Goal: Transaction & Acquisition: Purchase product/service

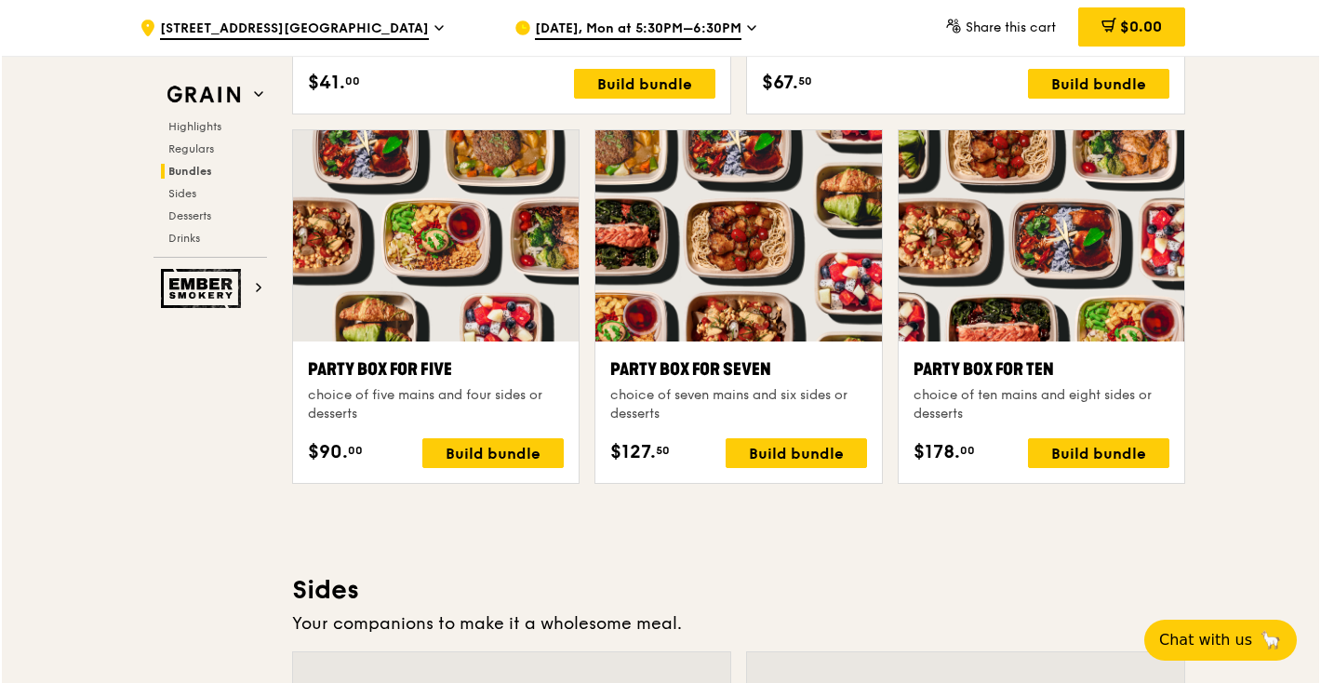
scroll to position [3628, 0]
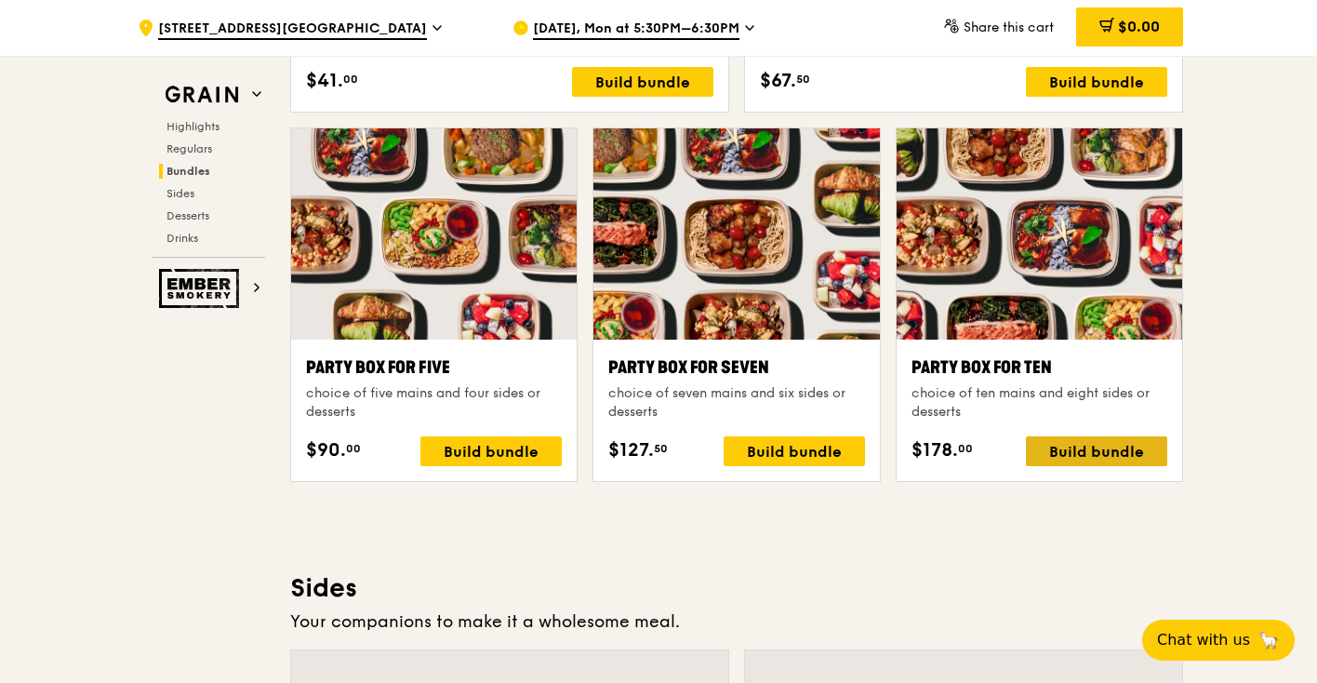
click at [1131, 451] on div "Build bundle" at bounding box center [1096, 451] width 141 height 30
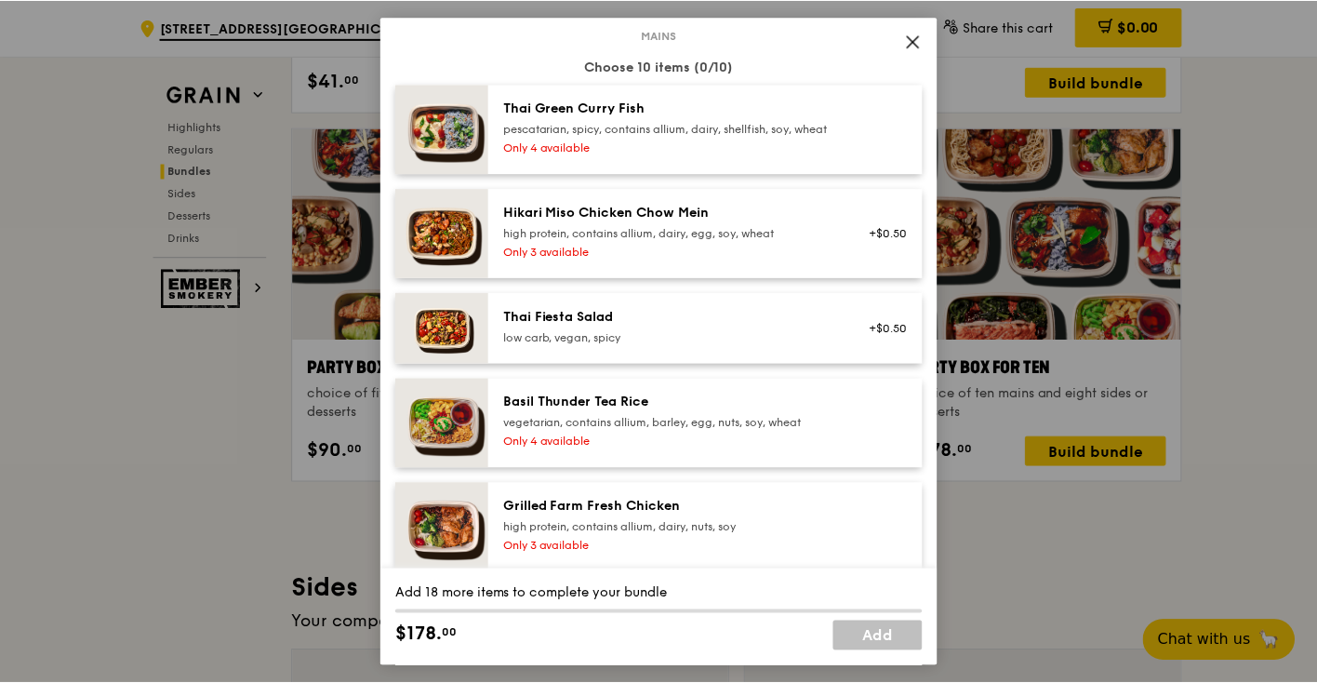
scroll to position [147, 0]
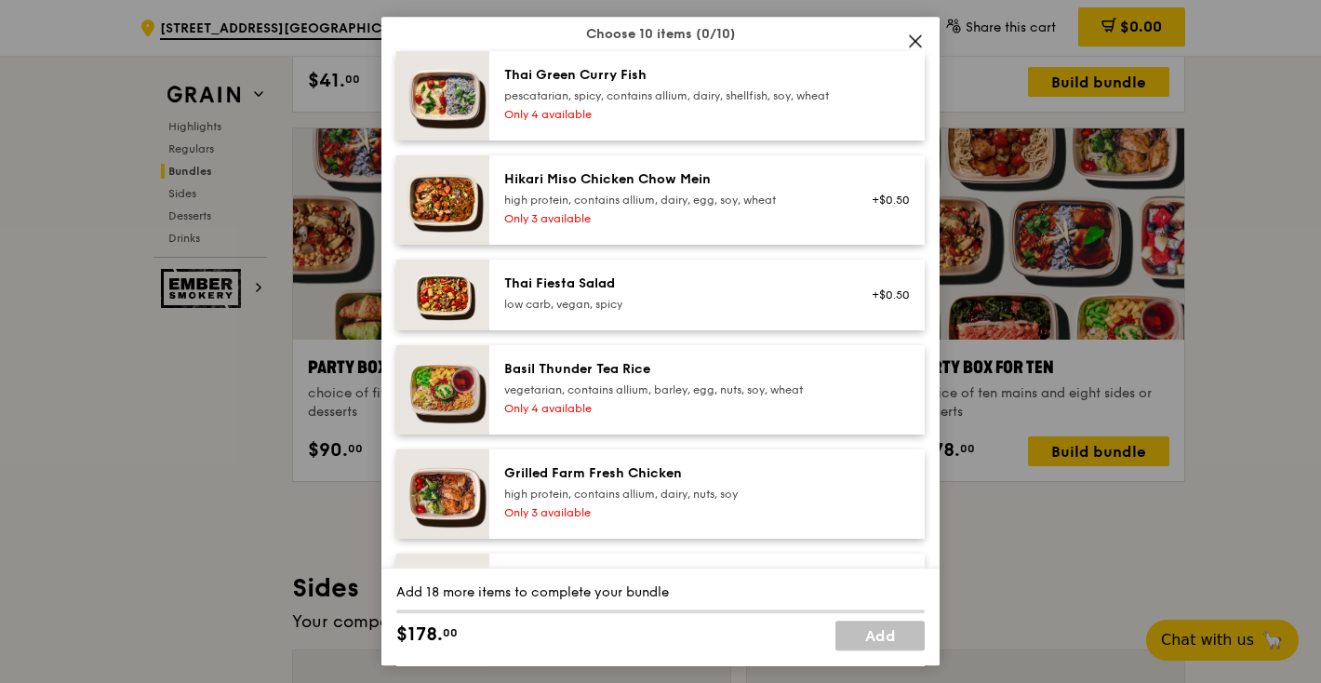
click at [752, 379] on div "Basil Thunder Tea Rice" at bounding box center [671, 369] width 334 height 19
click at [768, 379] on div "Basil Thunder Tea Rice" at bounding box center [671, 369] width 334 height 19
click at [914, 39] on icon at bounding box center [915, 41] width 17 height 17
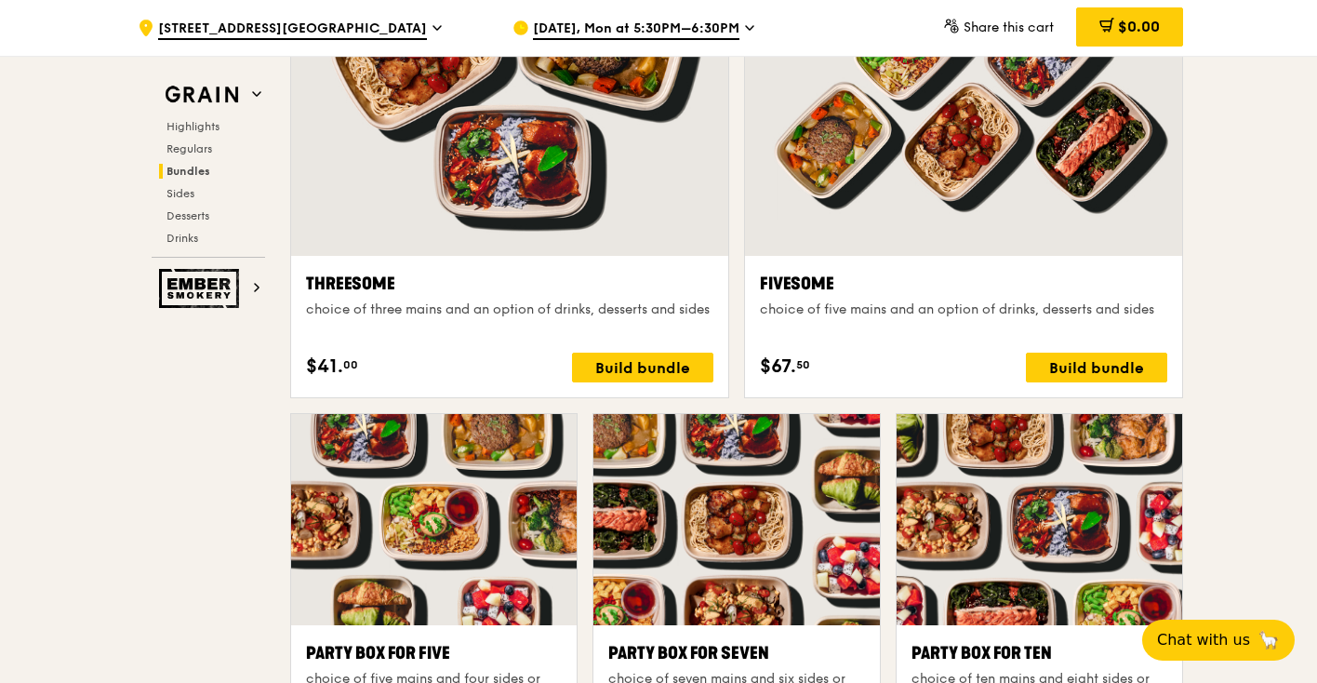
scroll to position [3322, 0]
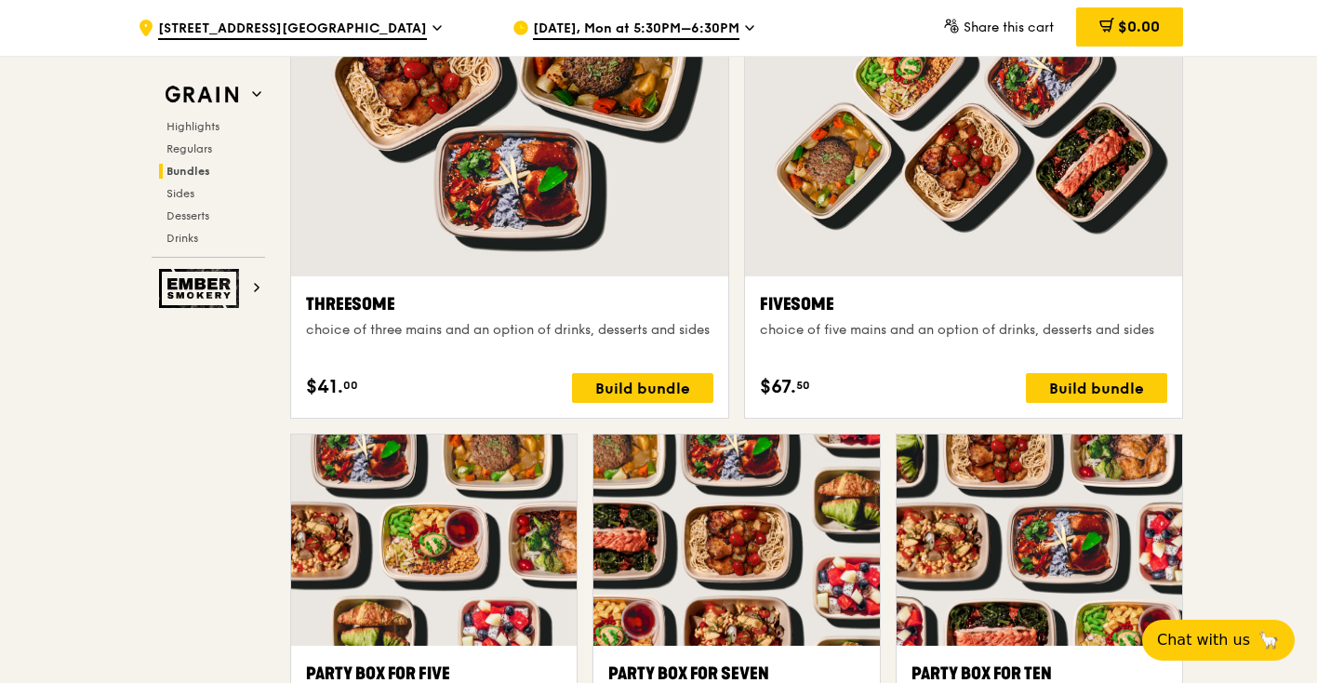
click at [714, 31] on span "[DATE], Mon at 5:30PM–6:30PM" at bounding box center [636, 30] width 206 height 20
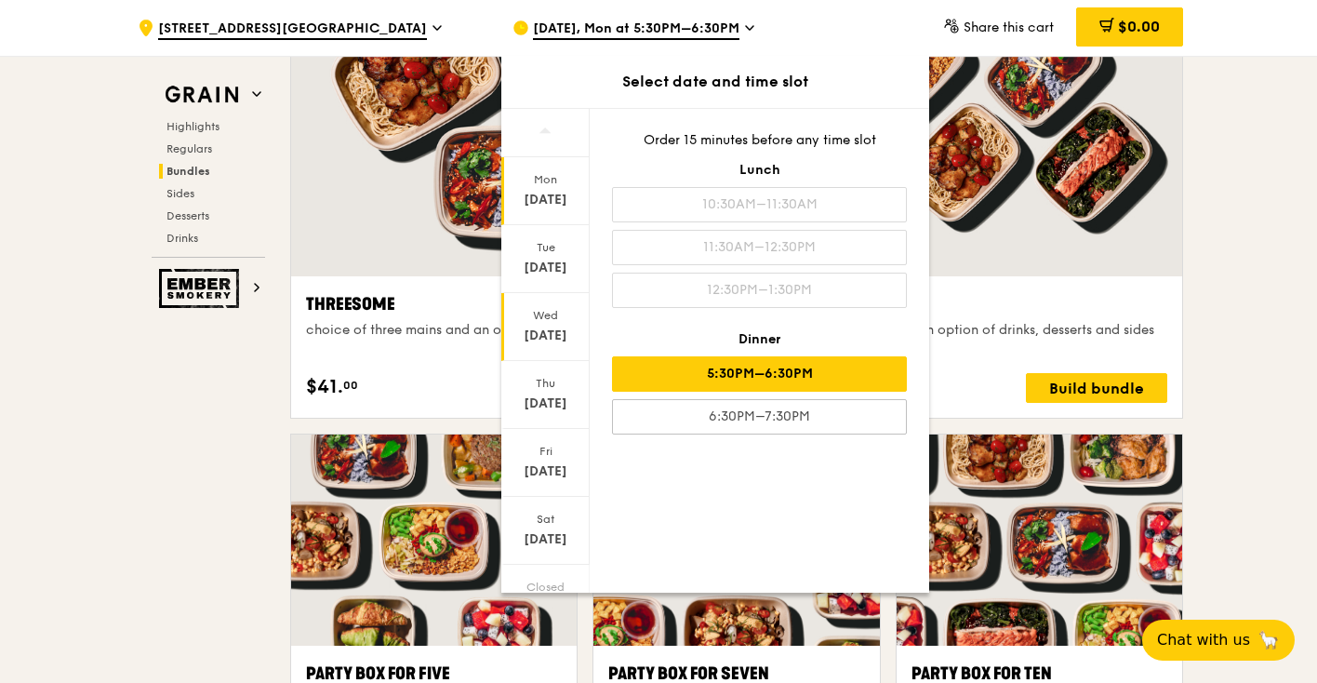
click at [548, 329] on div "[DATE]" at bounding box center [545, 335] width 83 height 19
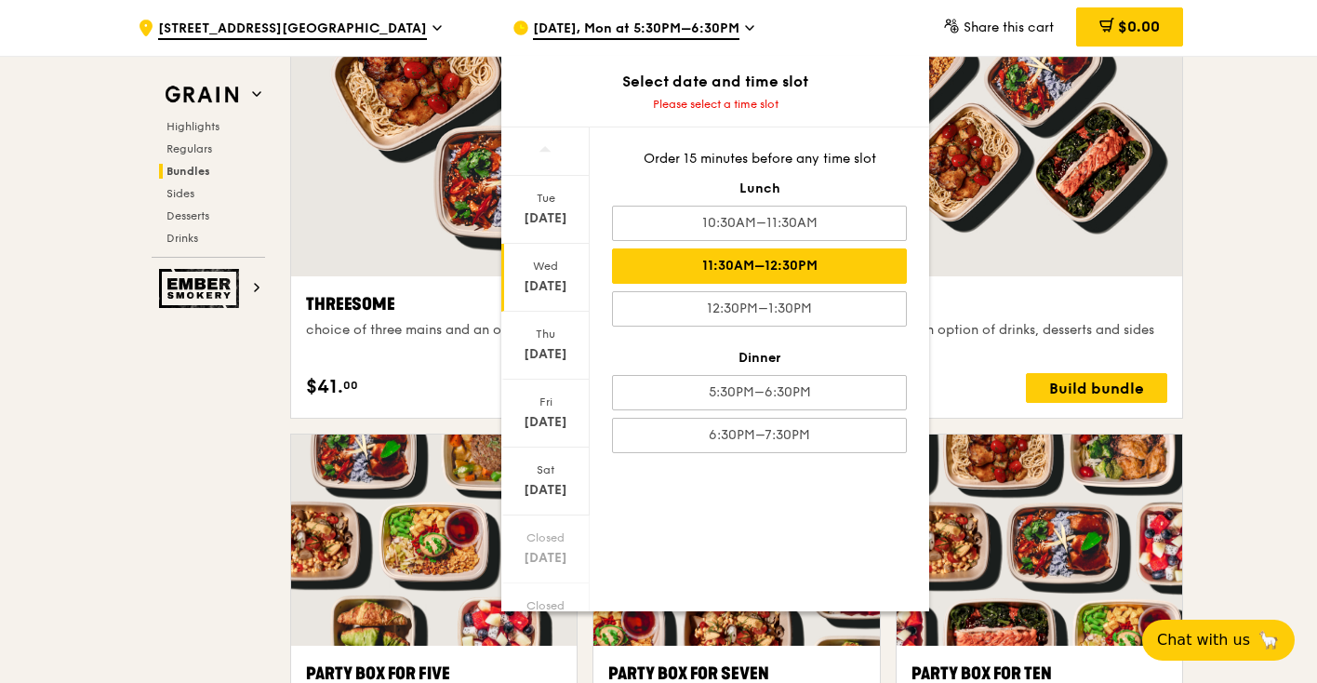
click at [780, 263] on div "11:30AM–12:30PM" at bounding box center [759, 265] width 295 height 35
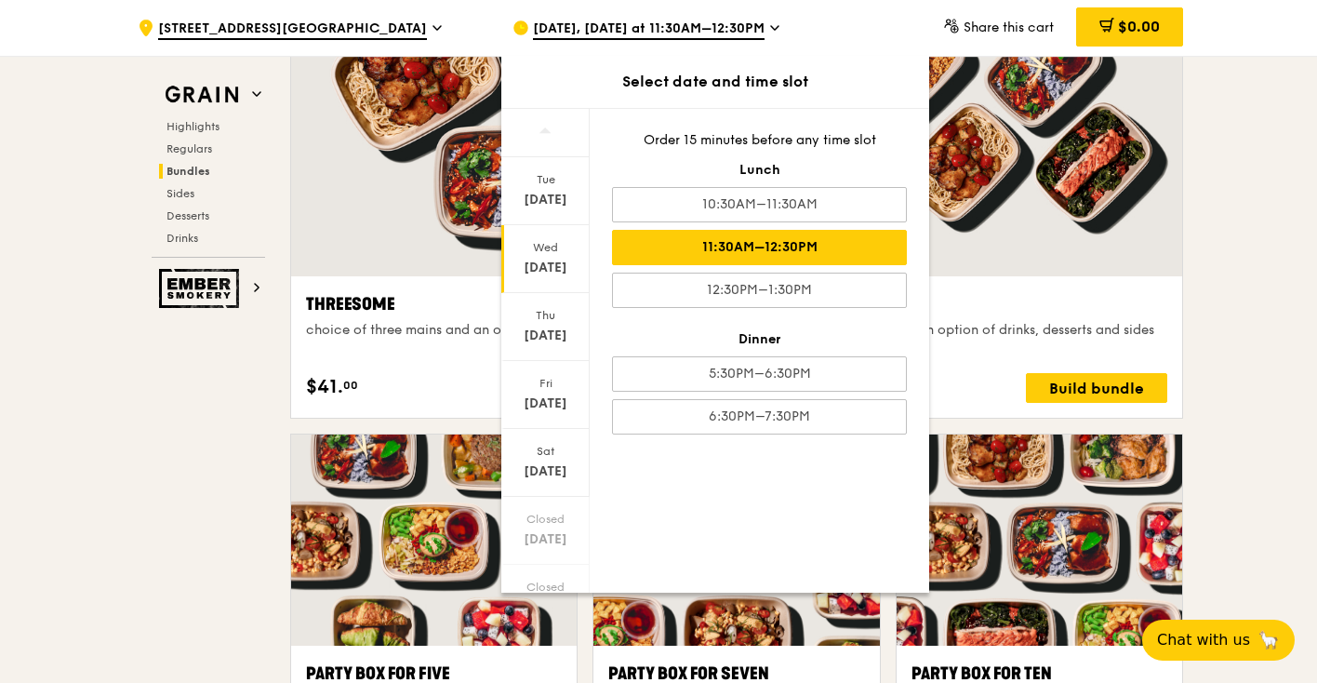
scroll to position [3321, 0]
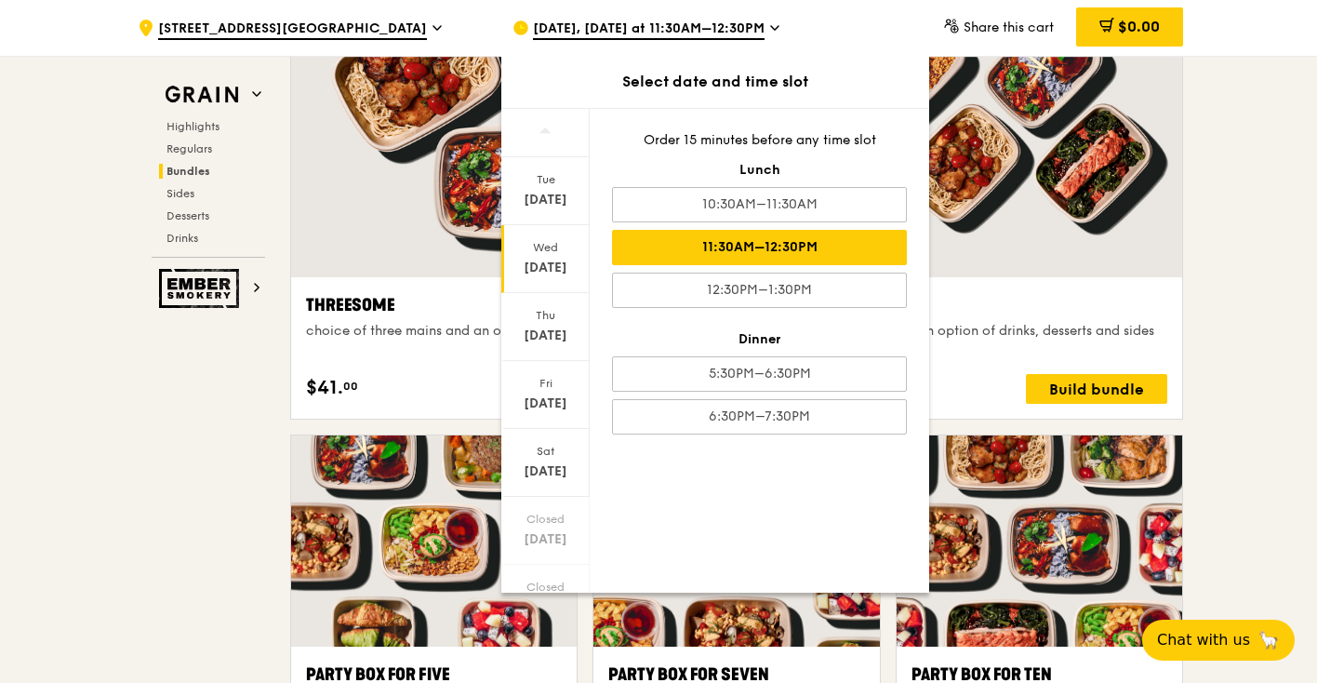
click at [832, 249] on div "11:30AM–12:30PM" at bounding box center [759, 247] width 295 height 35
click at [1212, 254] on div ".cls-1 { fill: none; stroke: #fff; stroke-linecap: round; stroke-linejoin: roun…" at bounding box center [658, 651] width 1317 height 7835
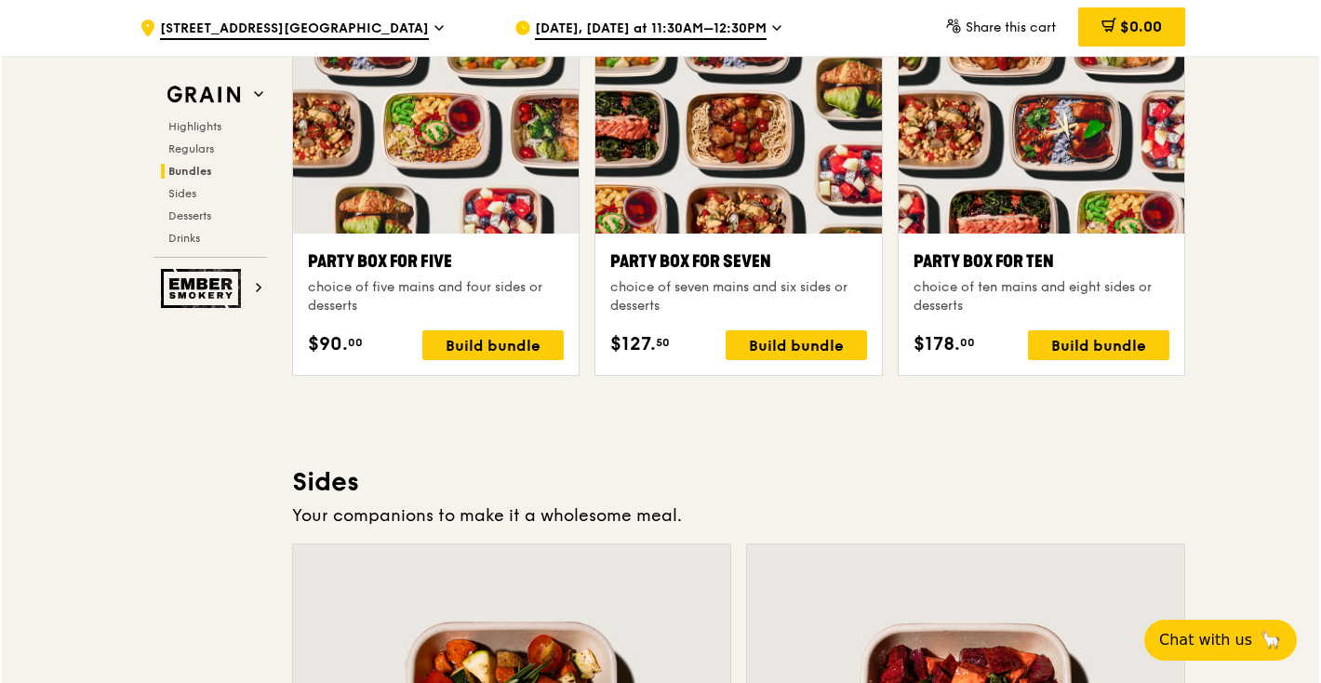
scroll to position [3736, 0]
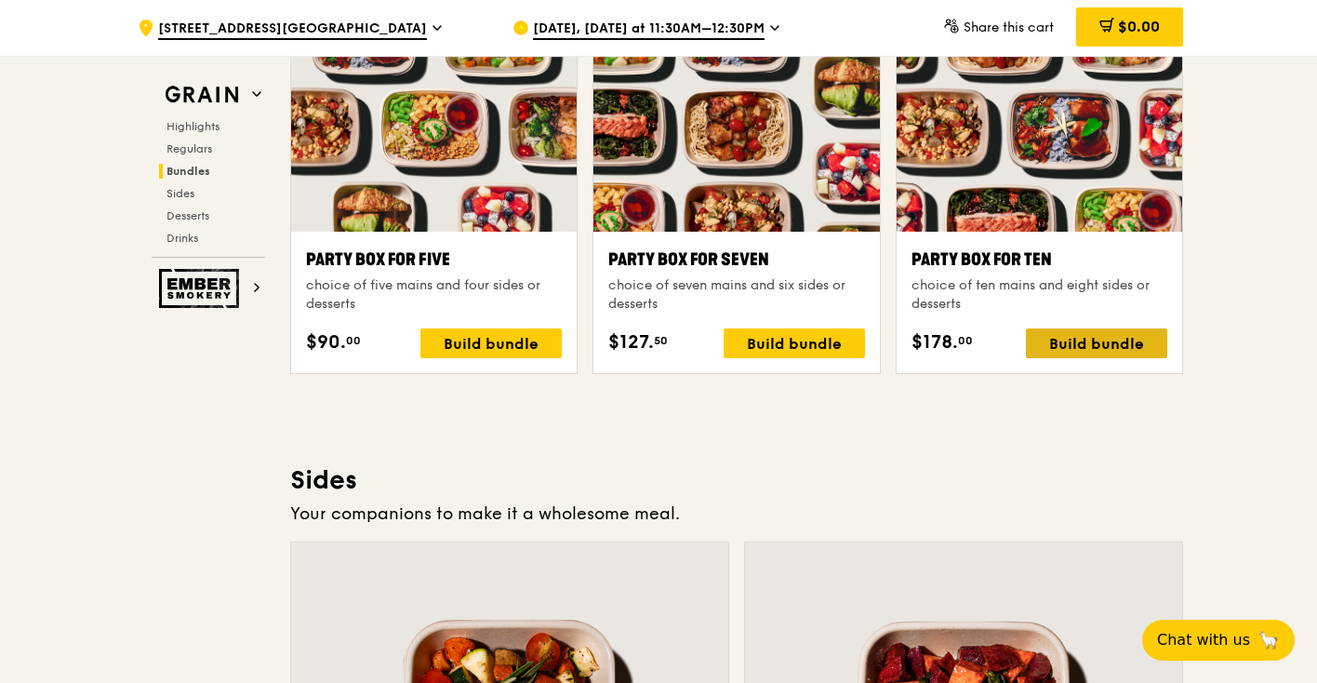
click at [1115, 342] on div "Build bundle" at bounding box center [1096, 343] width 141 height 30
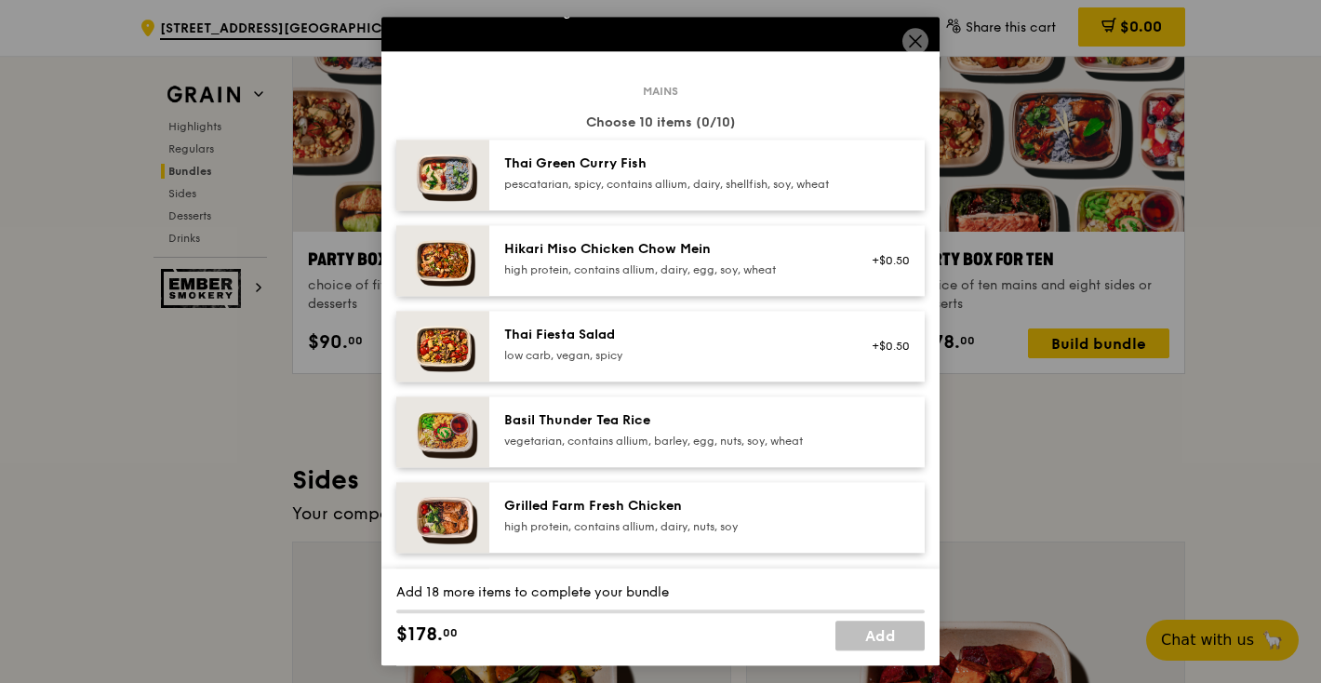
scroll to position [128, 0]
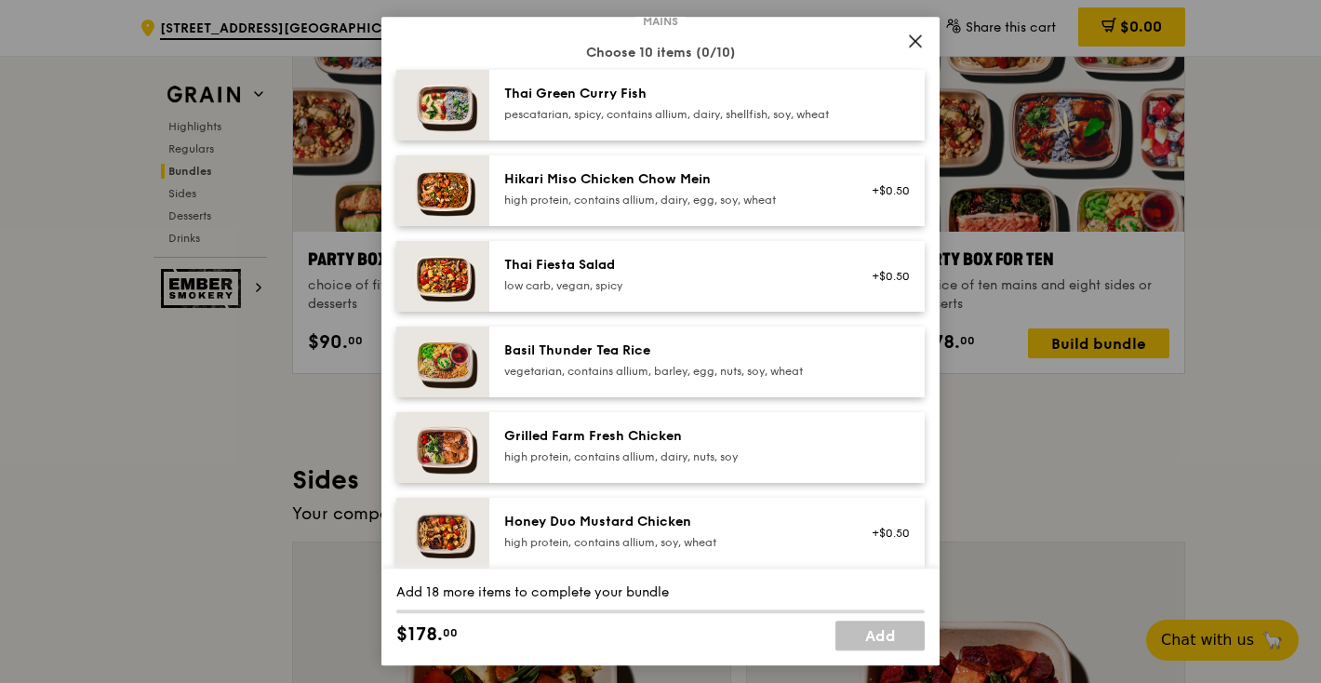
click at [751, 353] on div "Basil Thunder Tea Rice vegetarian, contains allium, barley, egg, nuts, soy, whe…" at bounding box center [706, 361] width 435 height 71
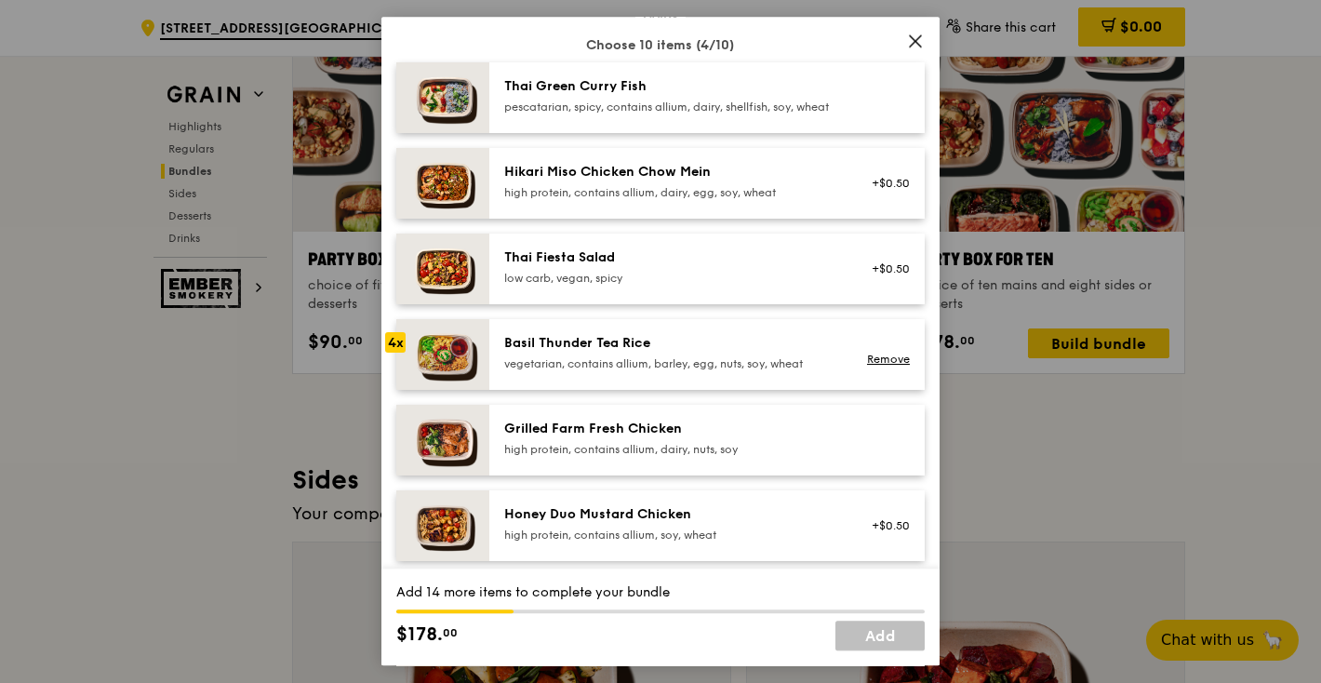
scroll to position [126, 0]
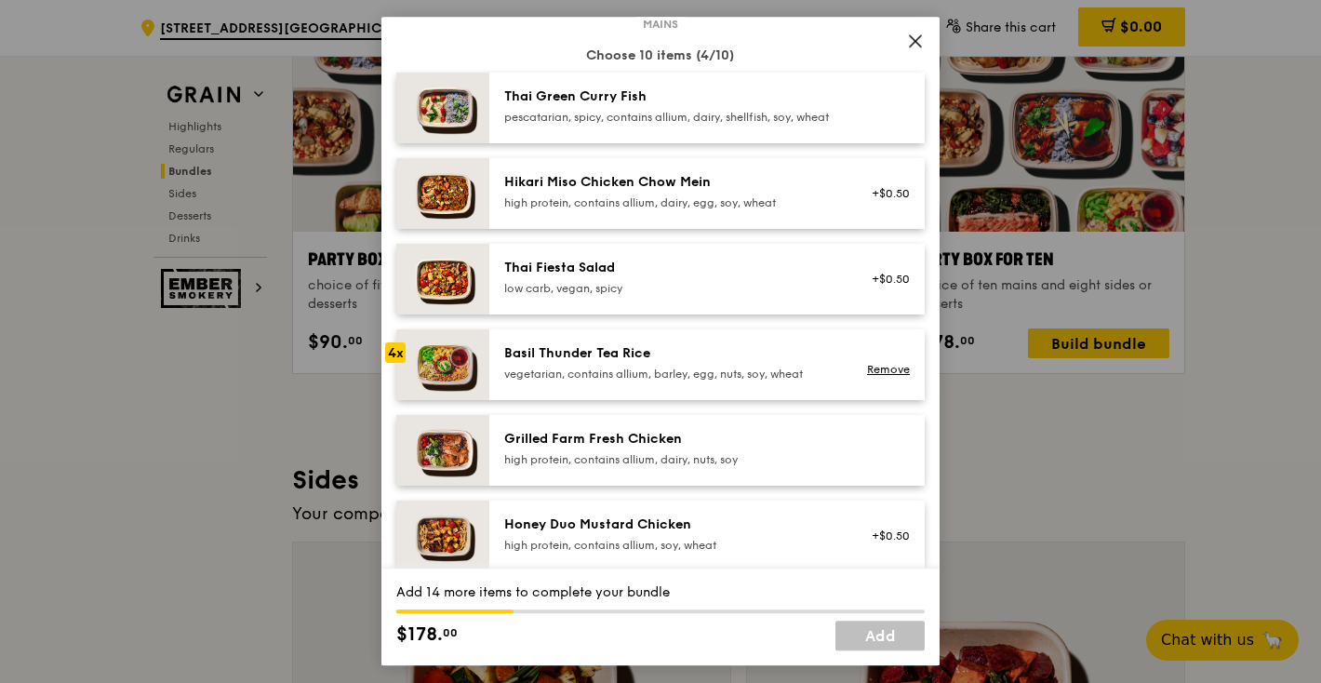
click at [679, 192] on div "Hikari Miso Chicken Chow Mein" at bounding box center [671, 182] width 334 height 19
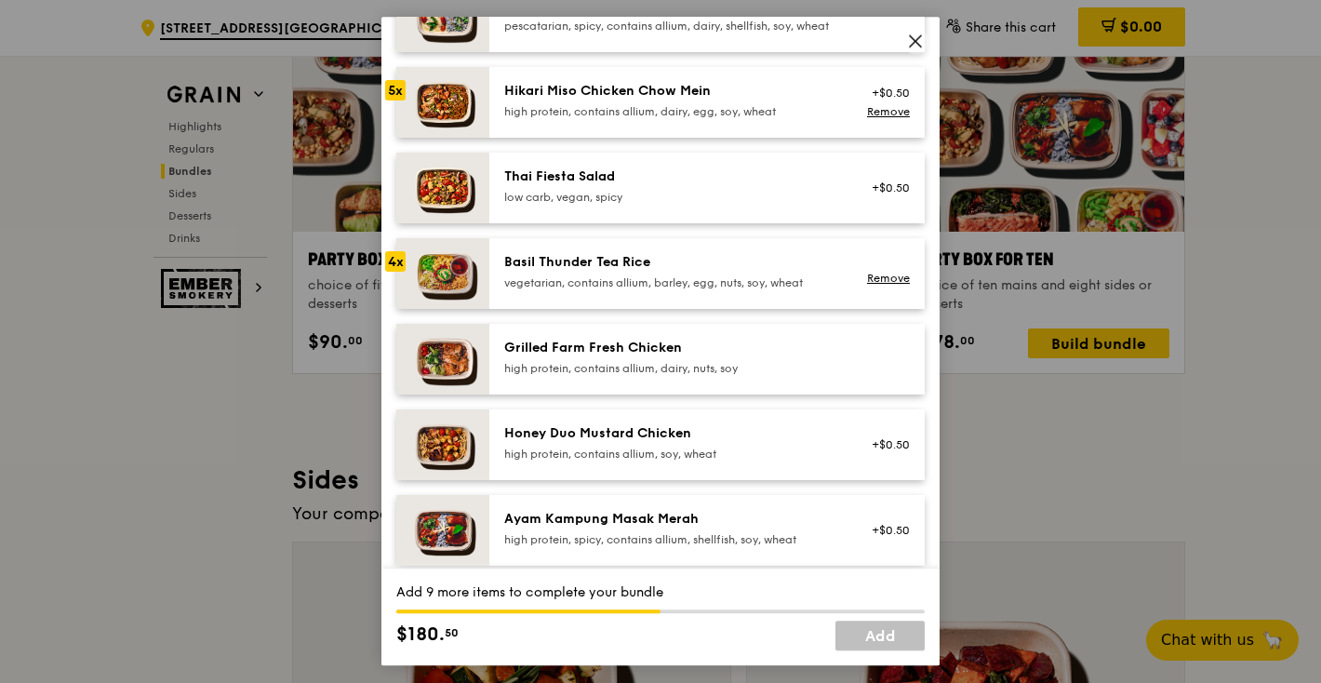
scroll to position [241, 0]
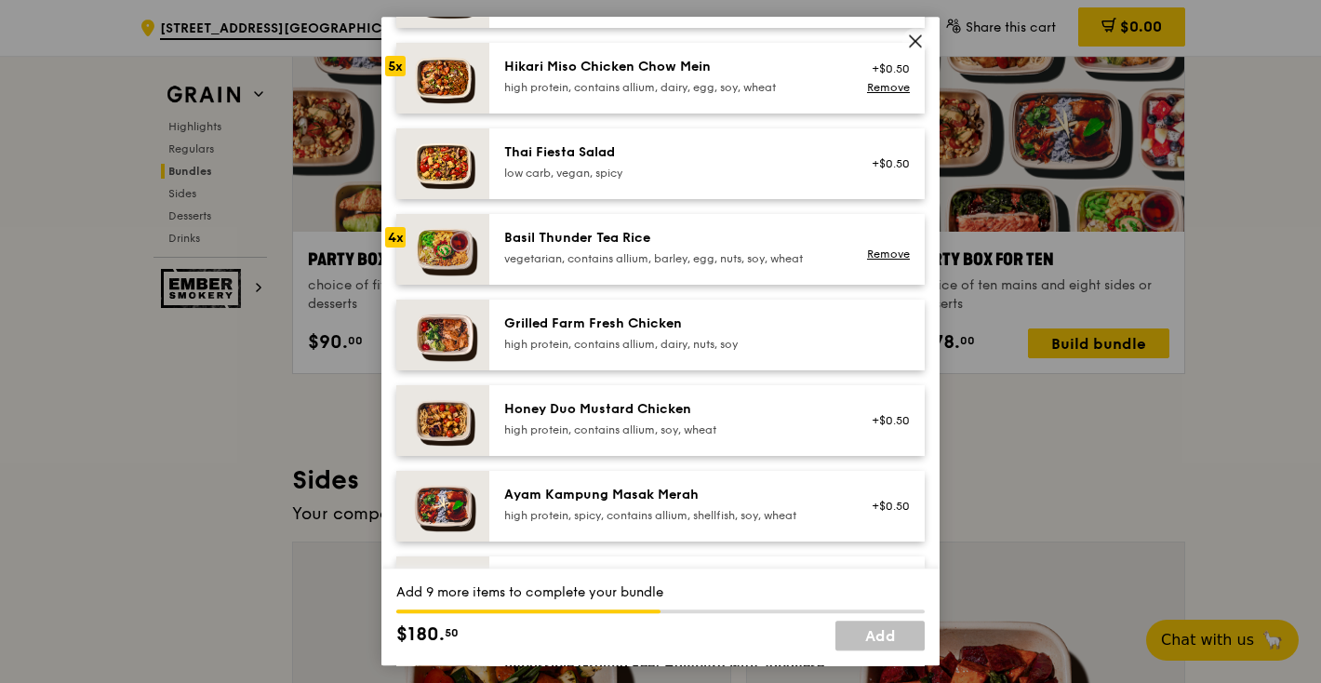
click at [718, 419] on div "Honey Duo Mustard Chicken" at bounding box center [671, 409] width 334 height 19
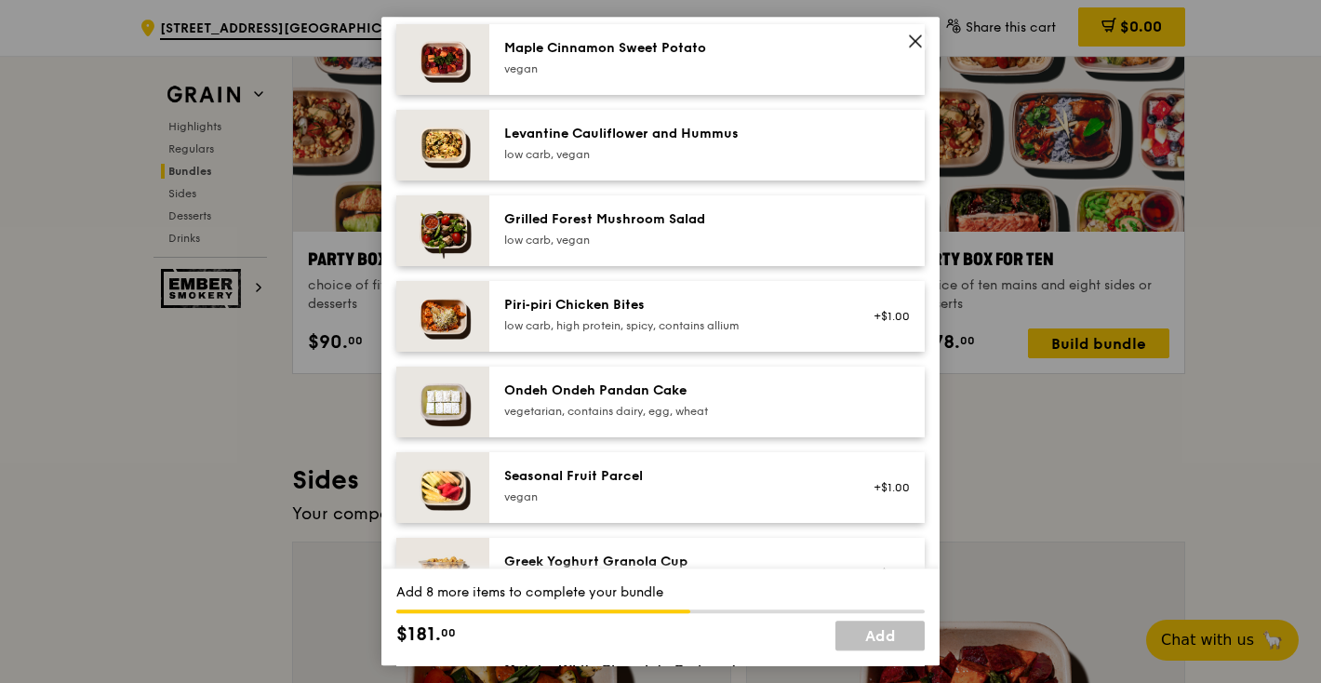
scroll to position [1121, 0]
click at [681, 399] on div "Ondeh Ondeh Pandan Cake" at bounding box center [671, 389] width 334 height 19
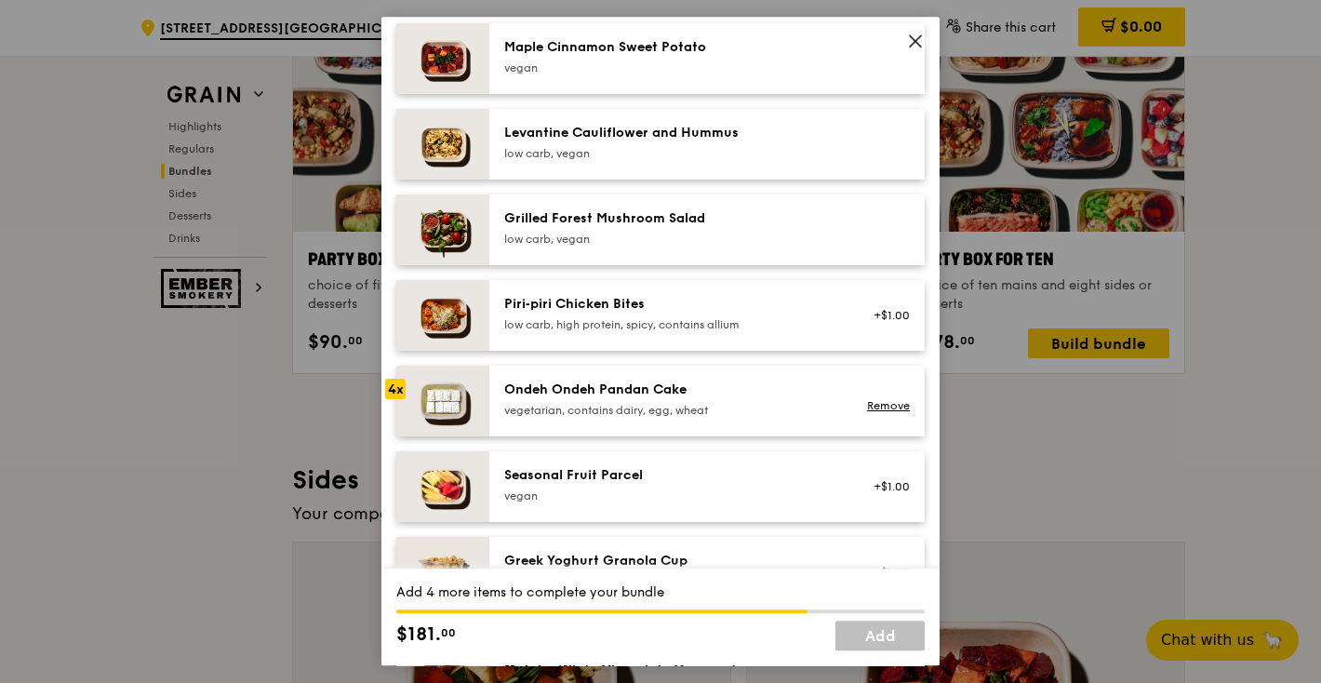
click at [681, 399] on div "Ondeh Ondeh Pandan Cake" at bounding box center [671, 389] width 334 height 19
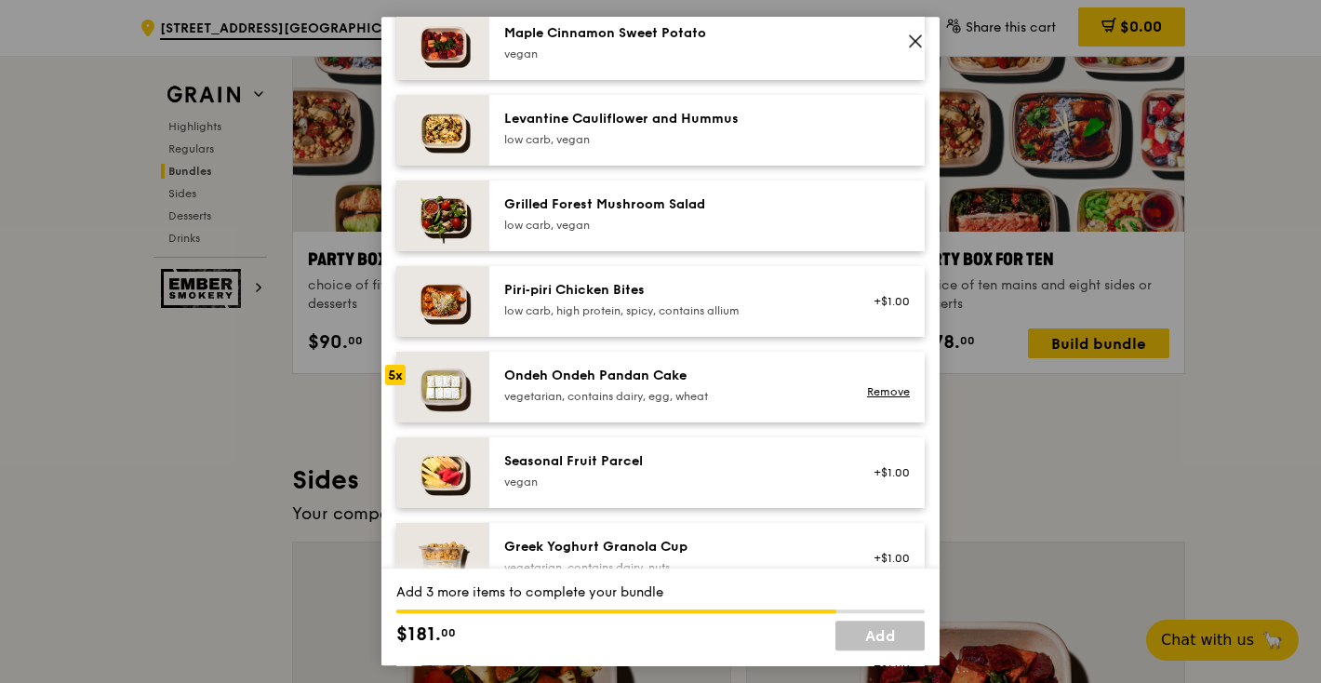
scroll to position [1137, 0]
click at [643, 469] on div "Seasonal Fruit Parcel" at bounding box center [671, 459] width 334 height 19
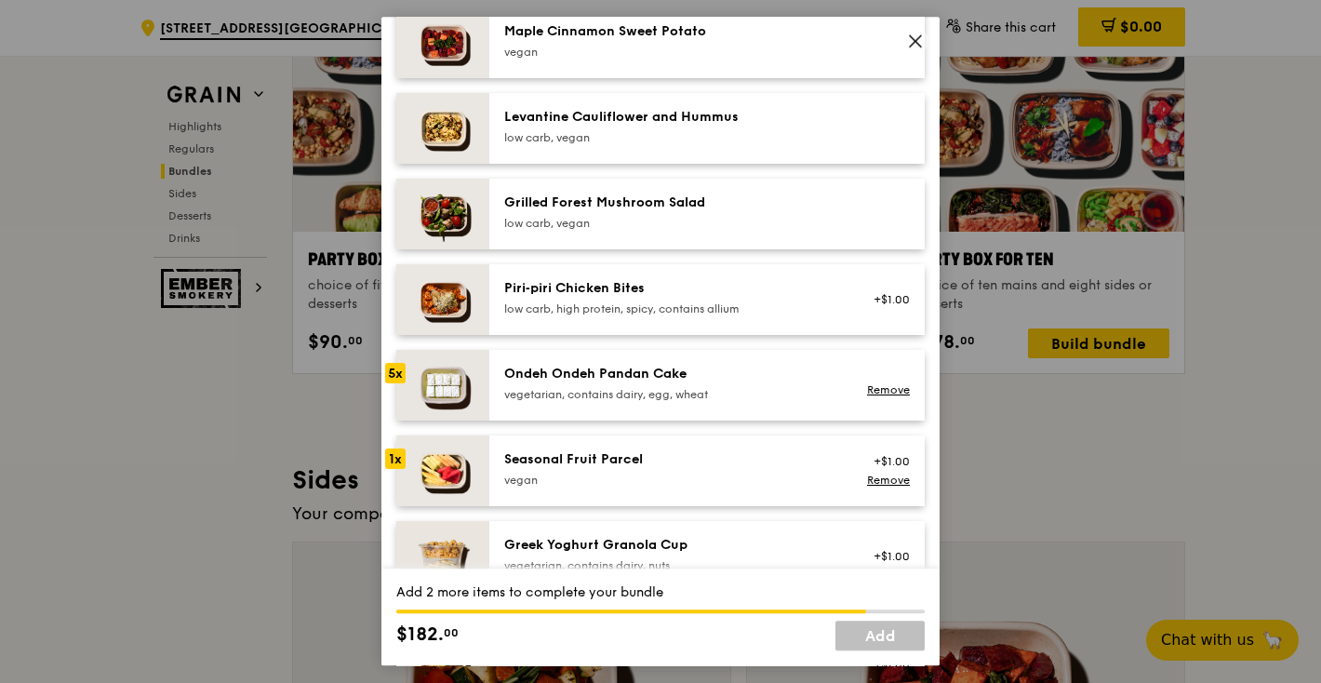
click at [643, 469] on div "Seasonal Fruit Parcel" at bounding box center [671, 459] width 334 height 19
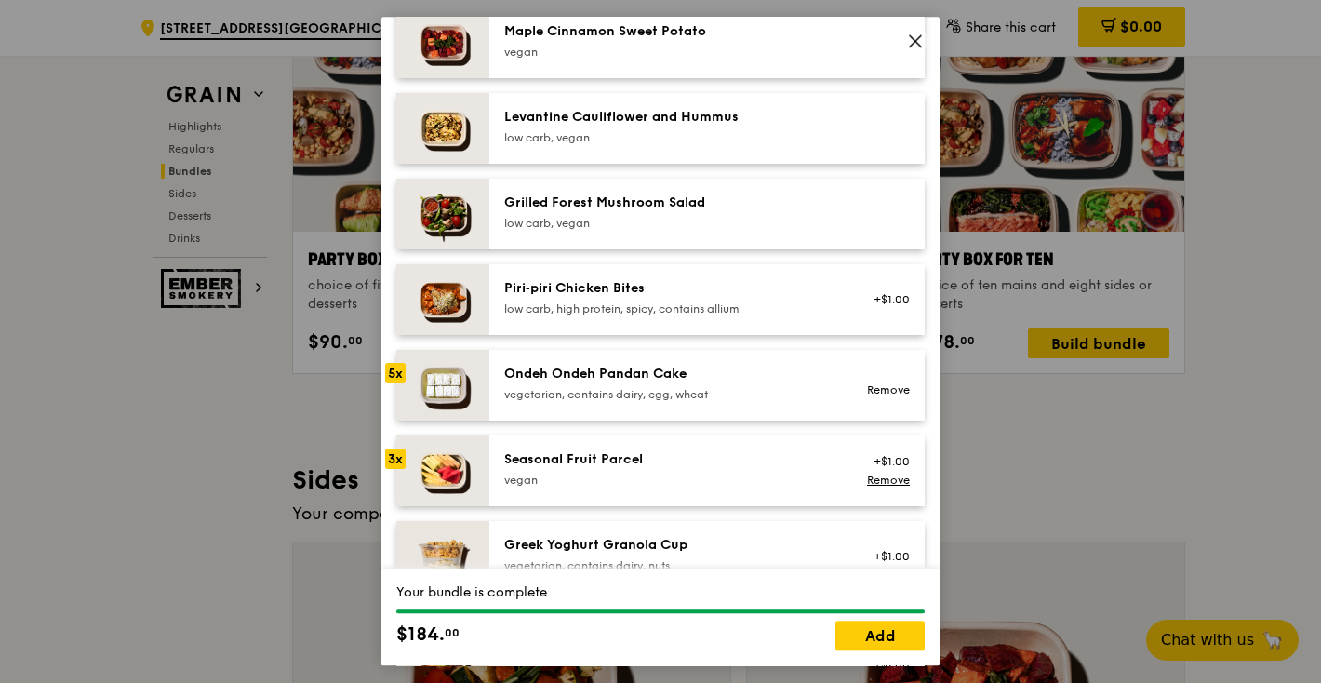
click at [643, 469] on div "Seasonal Fruit Parcel" at bounding box center [671, 459] width 334 height 19
click at [392, 383] on div "5x" at bounding box center [395, 373] width 20 height 20
click at [402, 469] on div "3x" at bounding box center [395, 458] width 20 height 20
click at [886, 396] on link "Remove" at bounding box center [888, 389] width 43 height 13
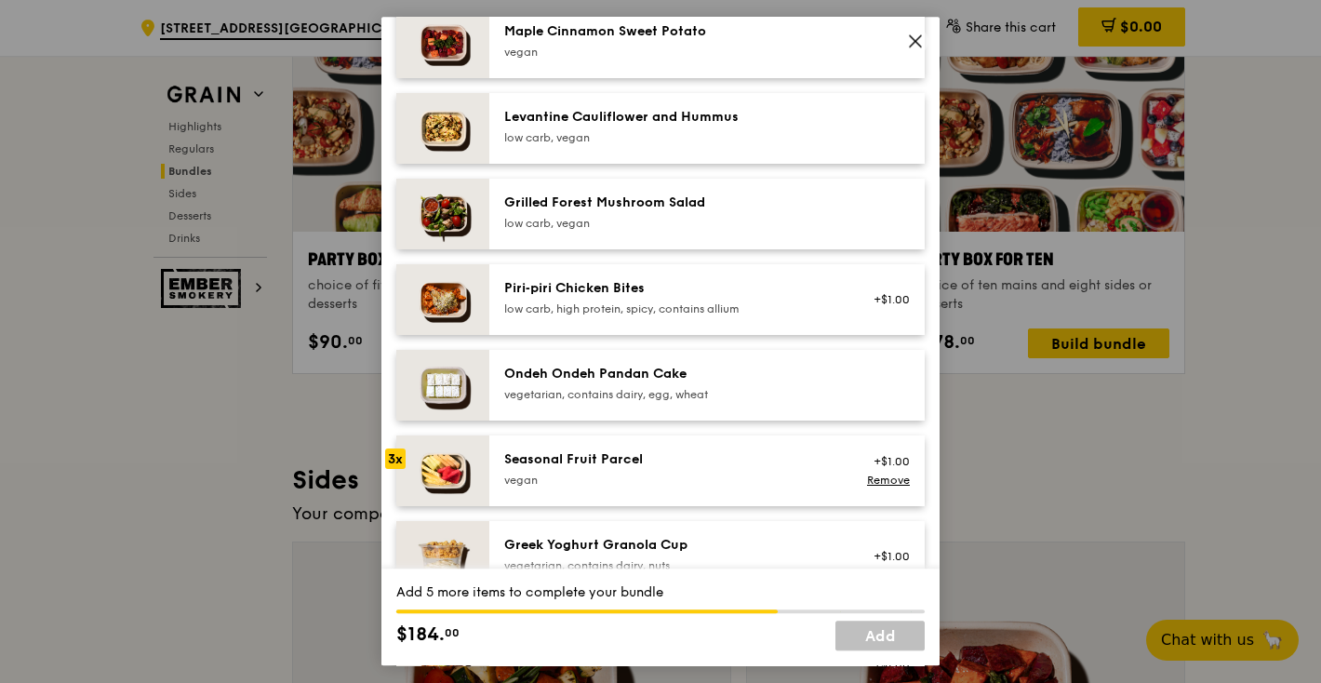
click at [679, 402] on div "vegetarian, contains dairy, egg, wheat" at bounding box center [671, 394] width 334 height 15
click at [580, 487] on div "vegan" at bounding box center [671, 480] width 334 height 15
click at [604, 402] on div "vegetarian, contains dairy, egg, wheat" at bounding box center [671, 394] width 334 height 15
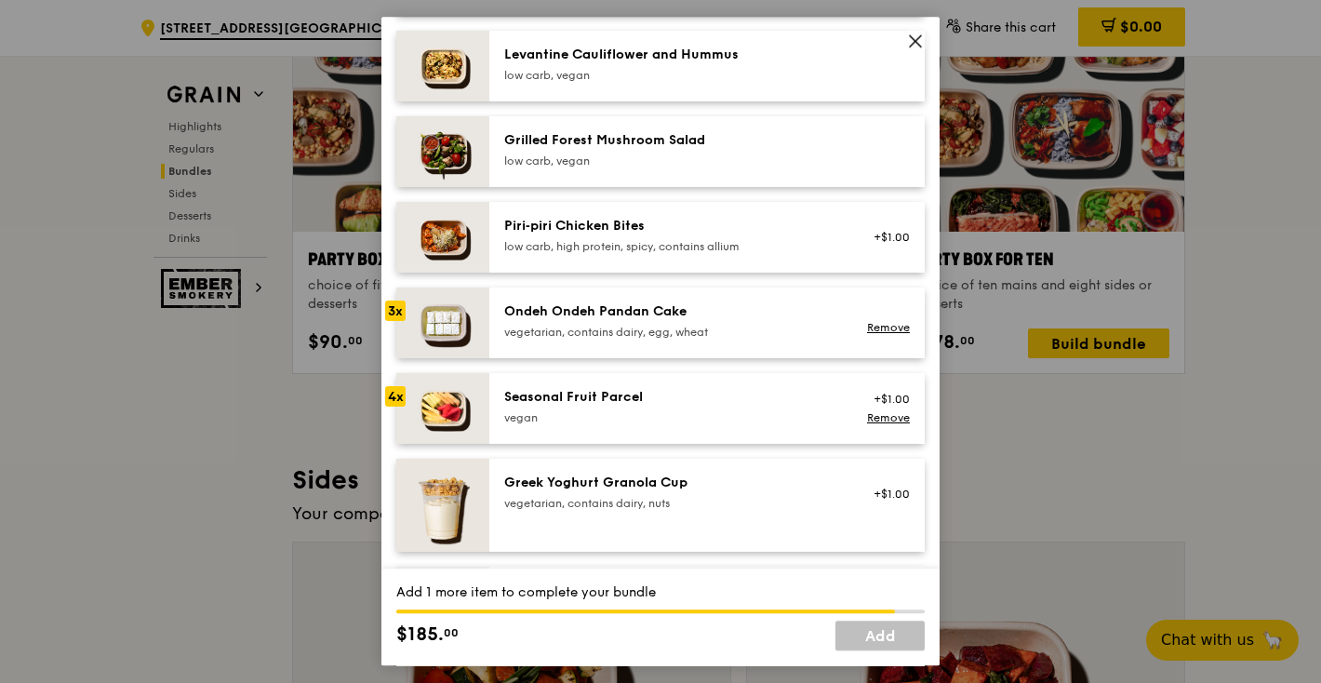
scroll to position [1207, 0]
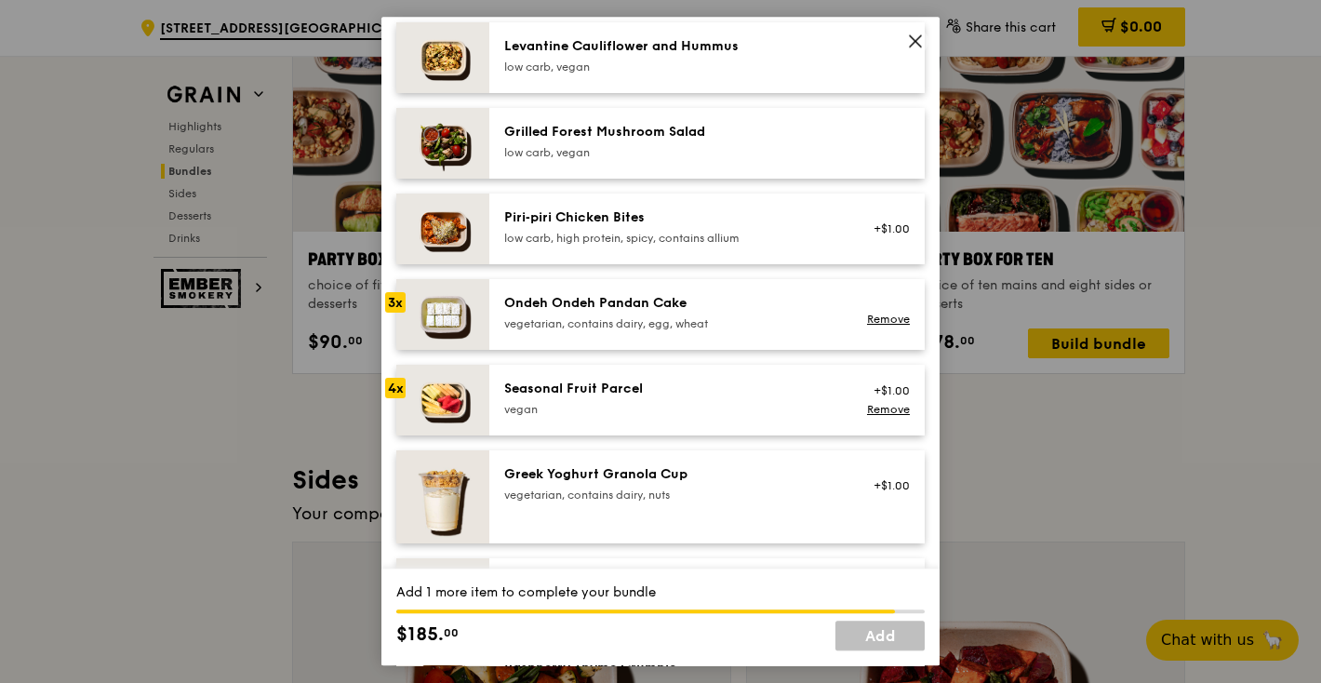
click at [665, 331] on div "vegetarian, contains dairy, egg, wheat" at bounding box center [671, 323] width 334 height 15
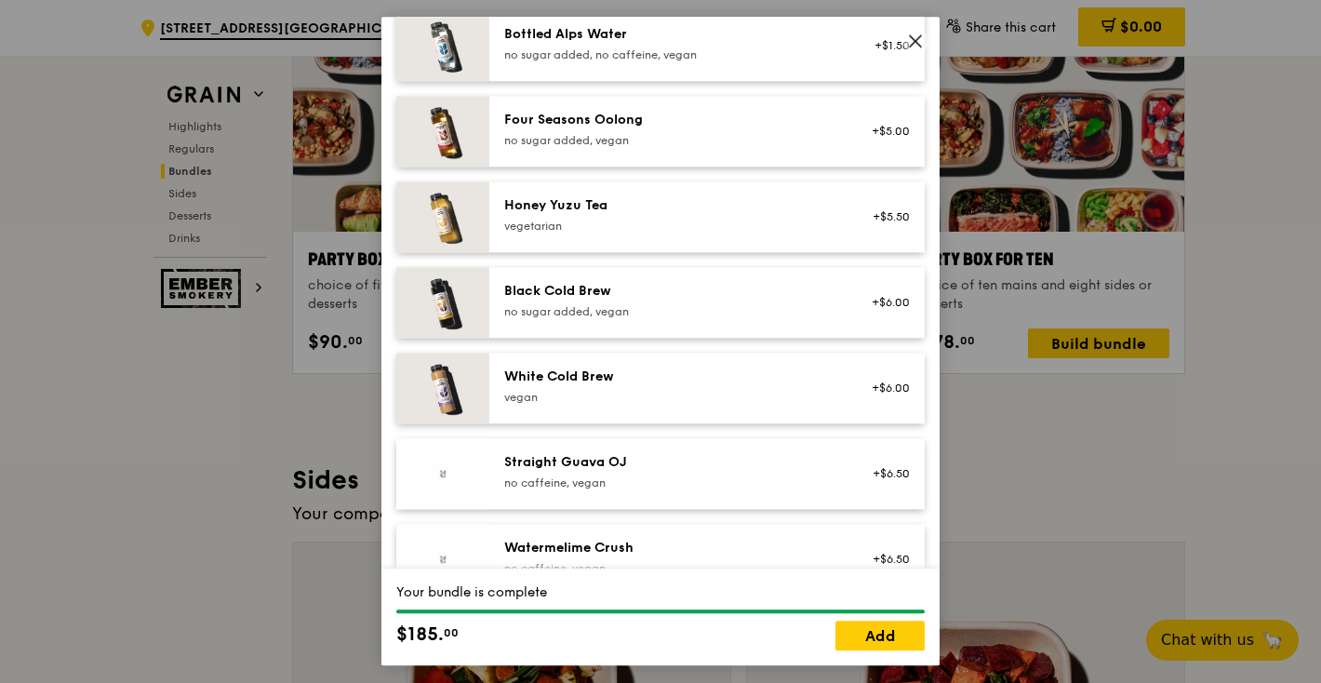
scroll to position [2224, 0]
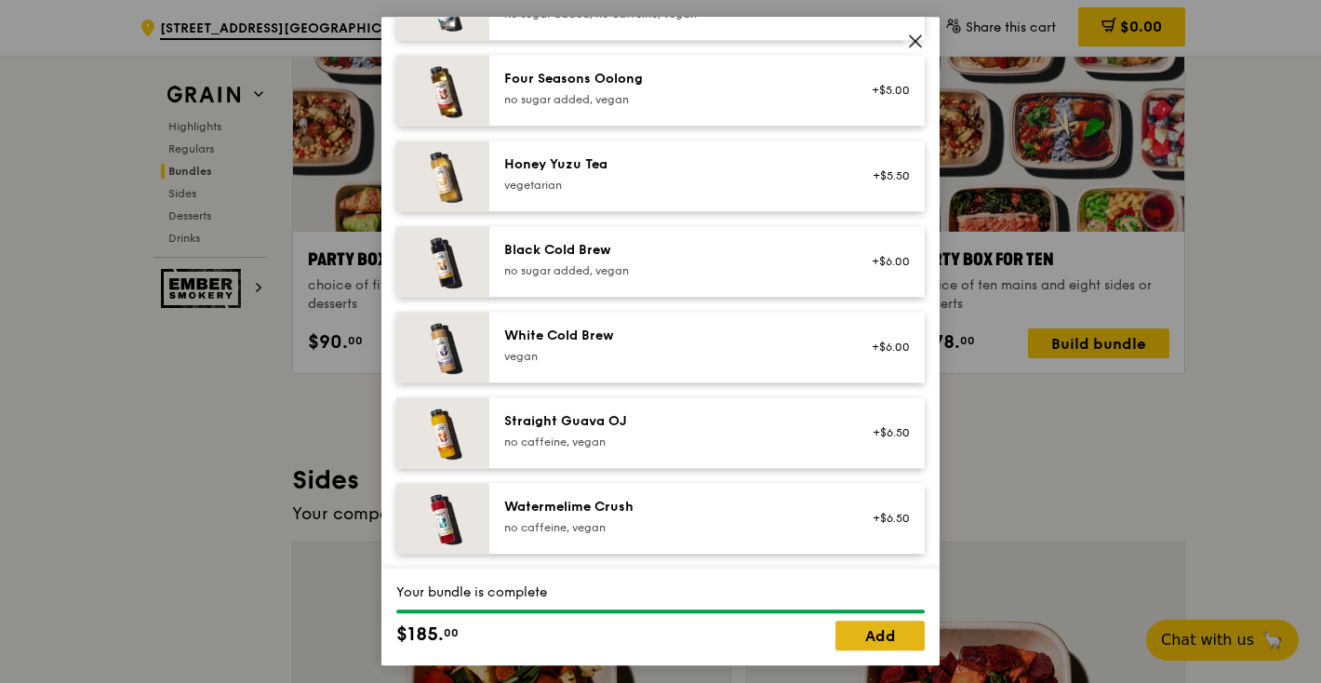
click at [877, 631] on link "Add" at bounding box center [879, 636] width 89 height 30
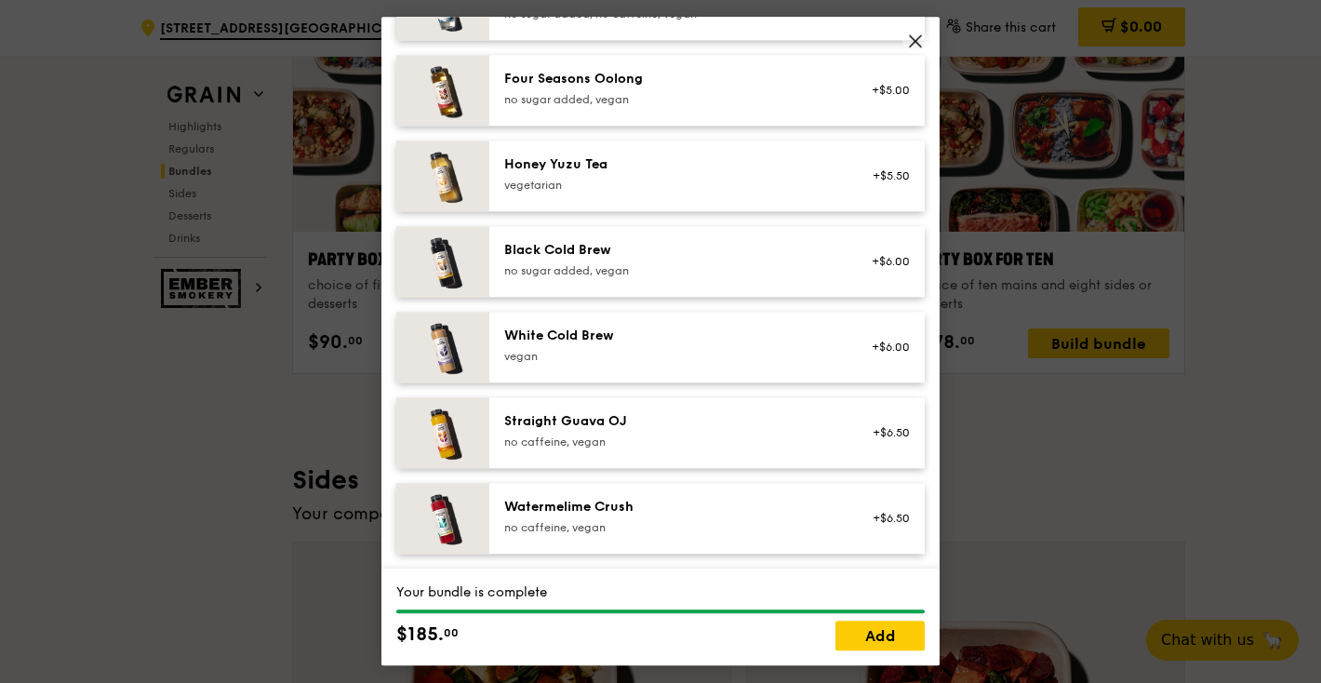
scroll to position [3736, 0]
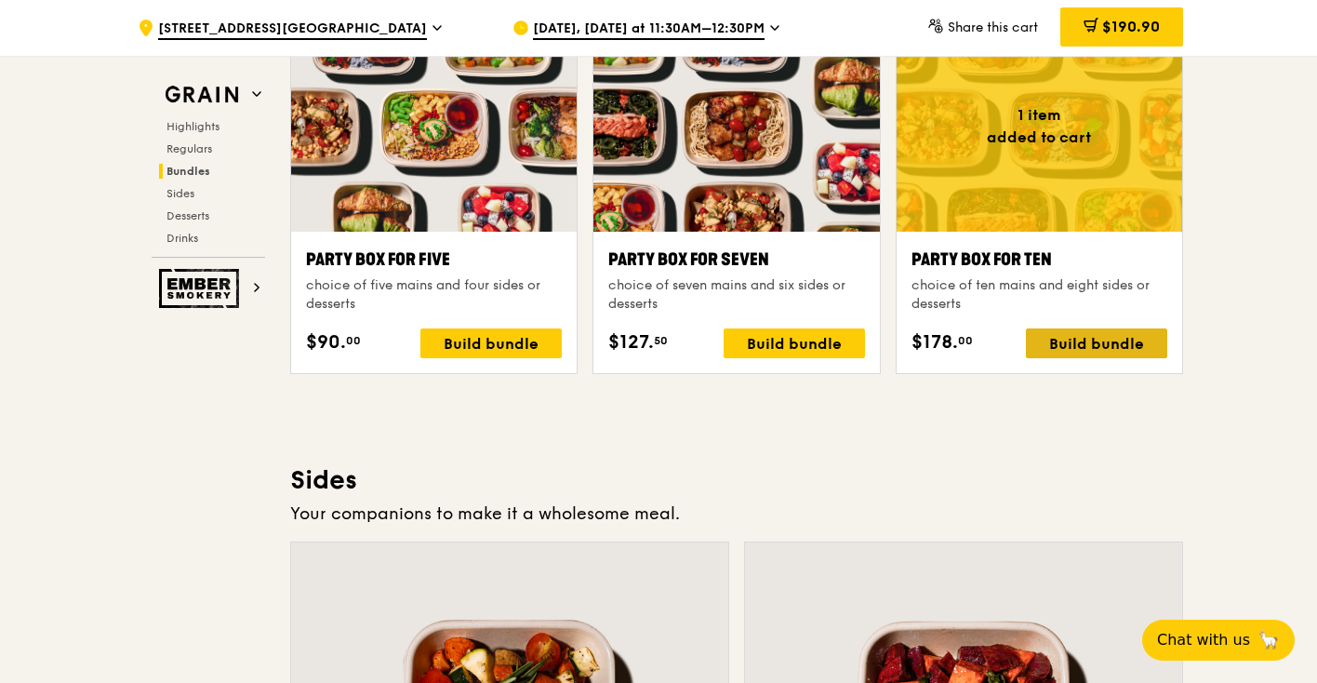
click at [1138, 343] on div "Build bundle" at bounding box center [1096, 343] width 141 height 30
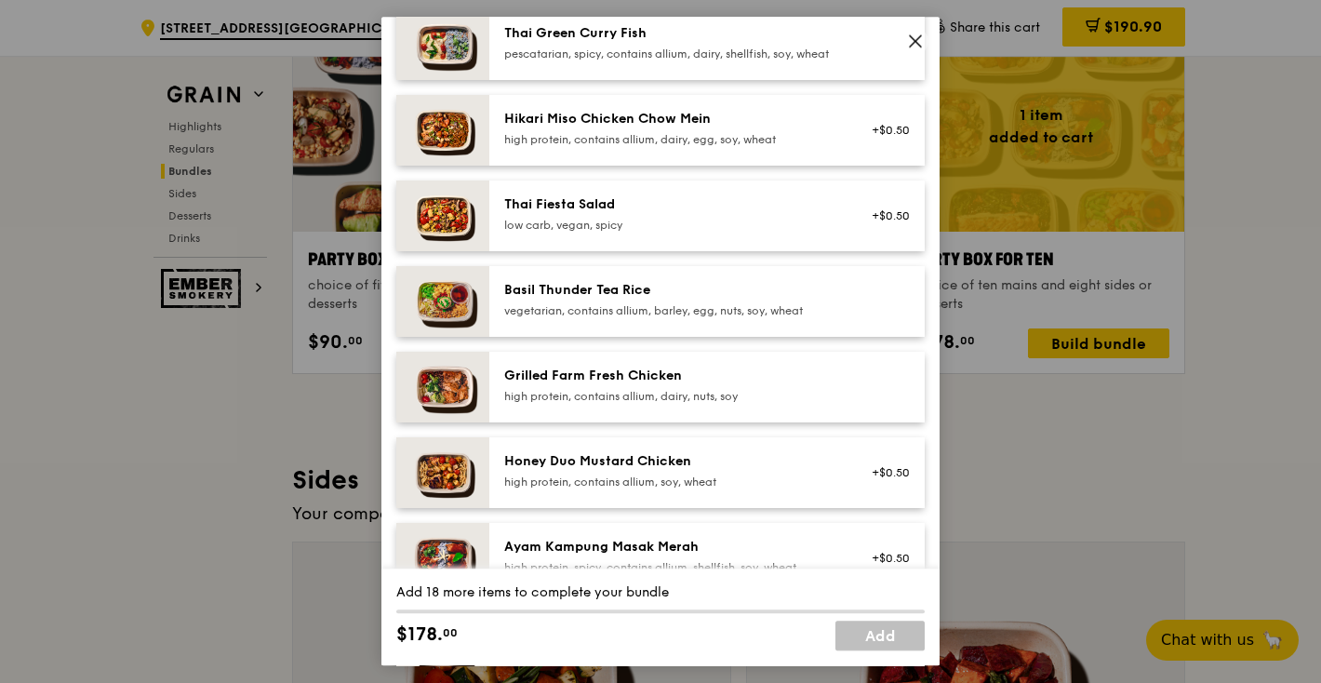
scroll to position [256, 0]
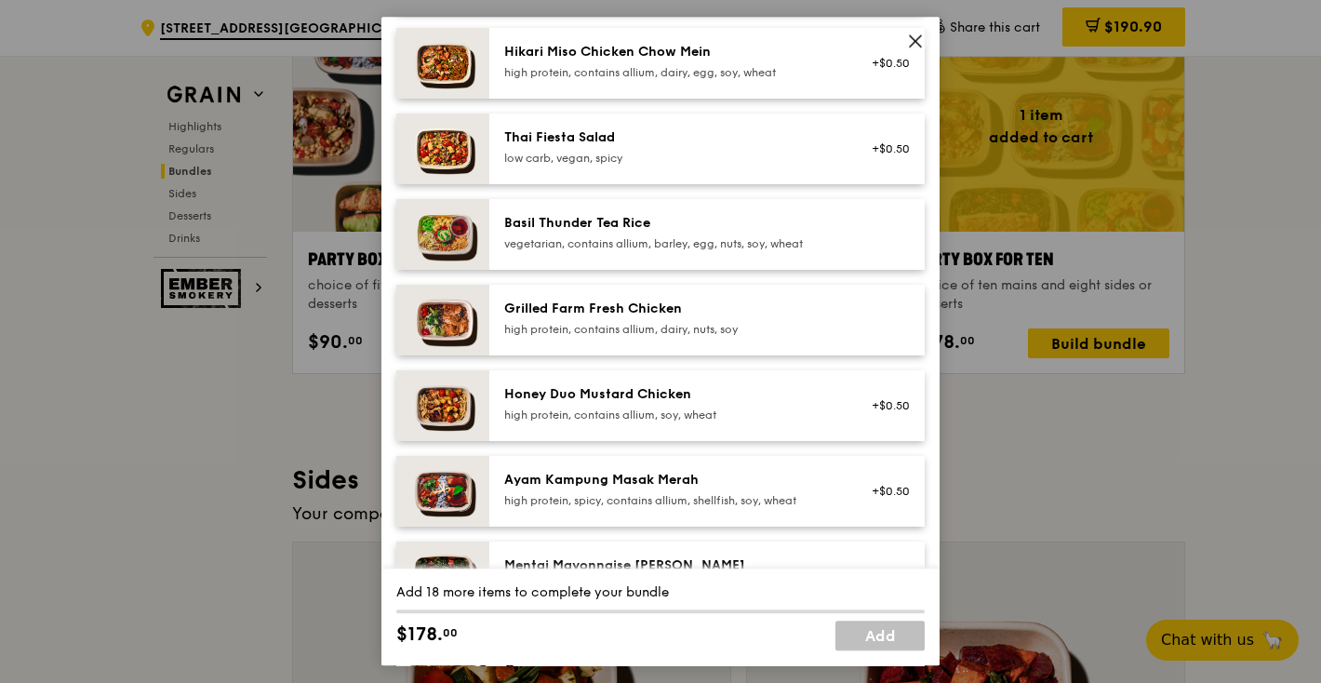
click at [721, 404] on div "Honey Duo Mustard Chicken" at bounding box center [671, 394] width 334 height 19
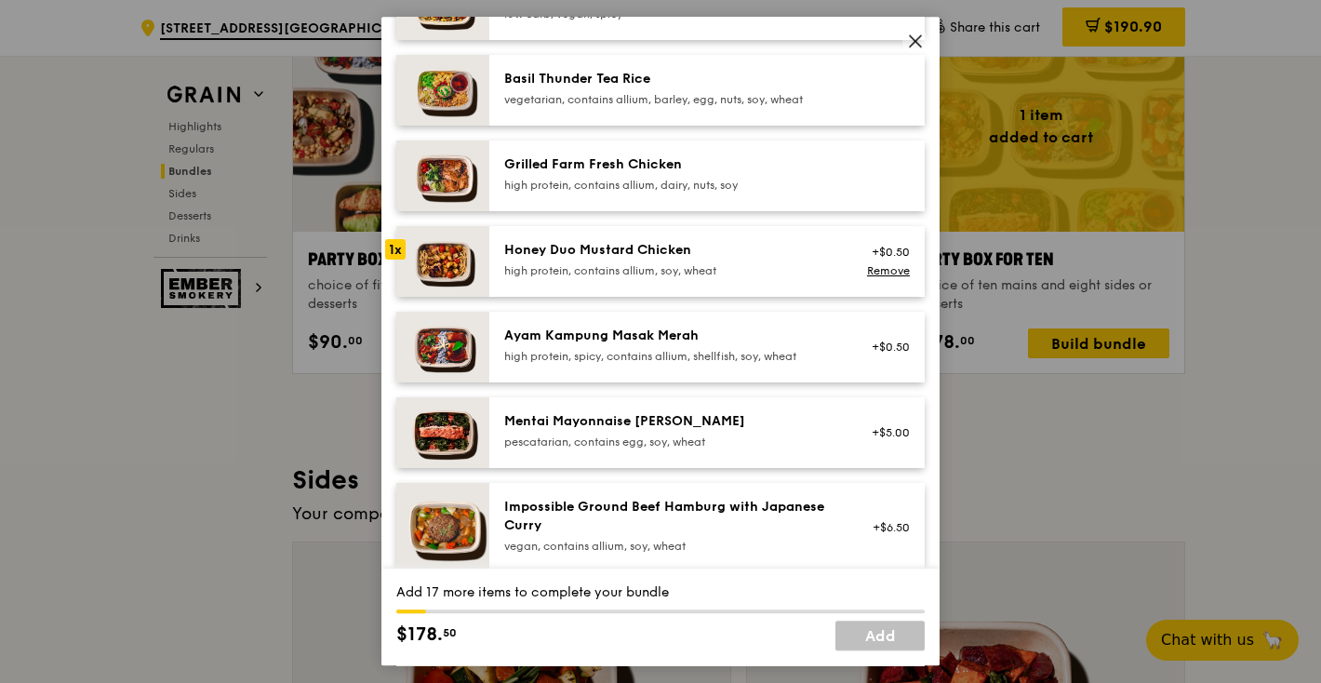
scroll to position [383, 0]
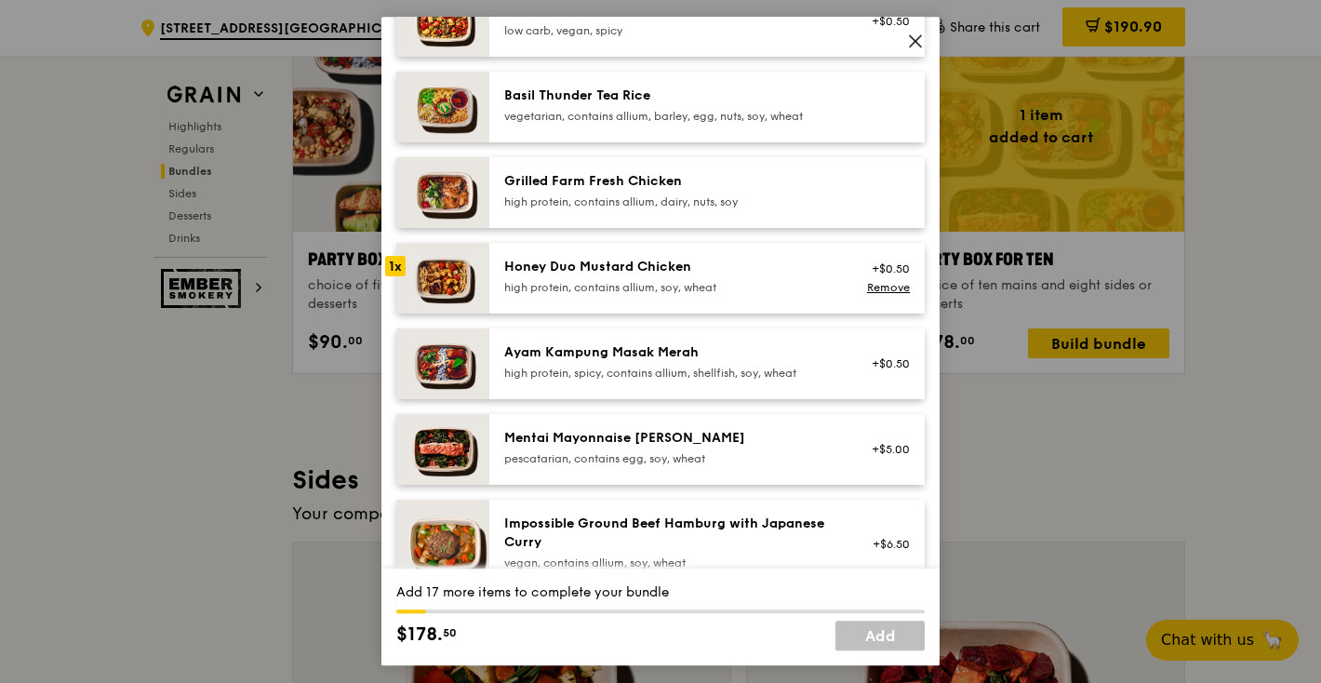
click at [778, 295] on div "high protein, contains allium, soy, wheat" at bounding box center [671, 287] width 334 height 15
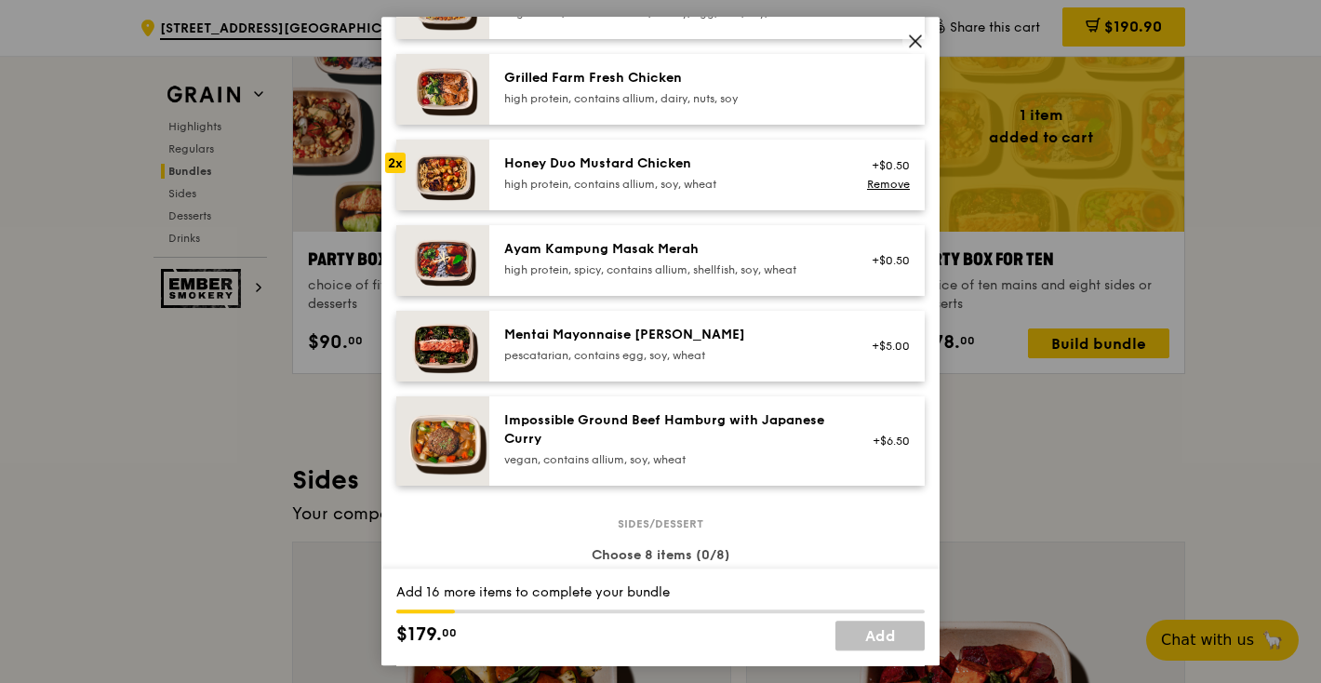
scroll to position [476, 0]
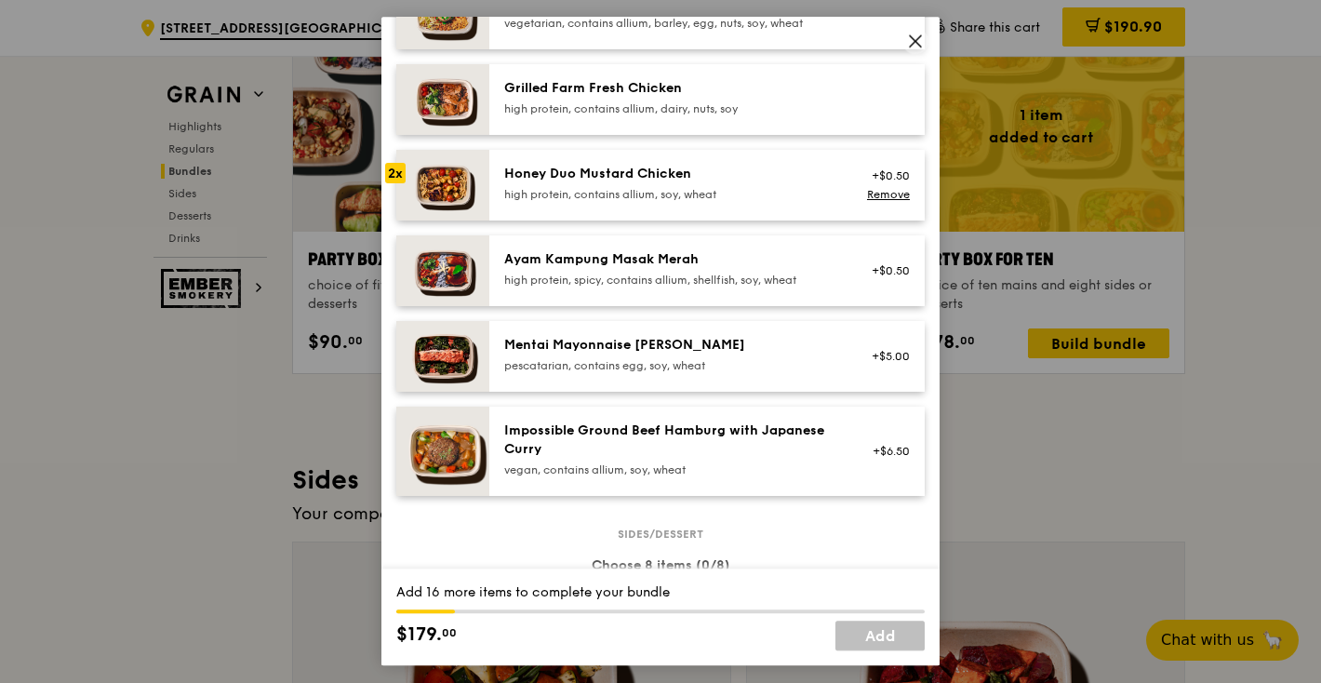
click at [722, 354] on div "Mentai Mayonnaise [PERSON_NAME]" at bounding box center [671, 345] width 334 height 19
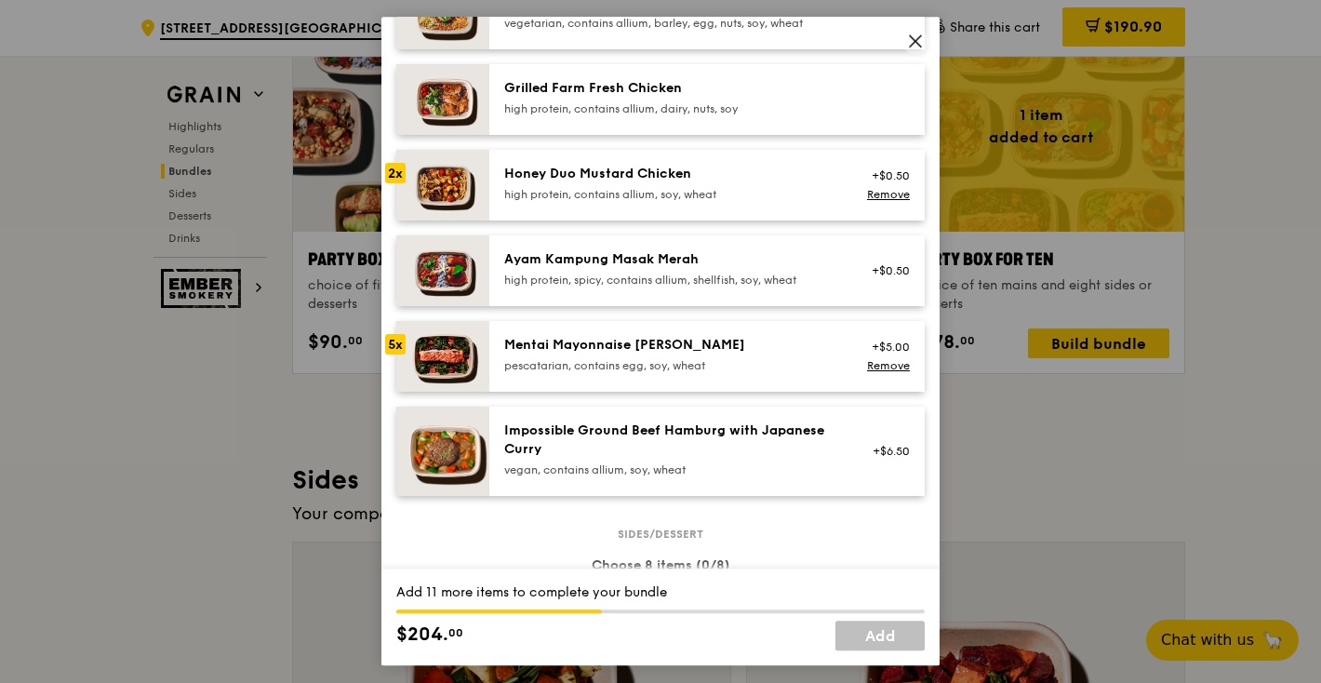
click at [722, 354] on div "Mentai Mayonnaise [PERSON_NAME]" at bounding box center [671, 345] width 334 height 19
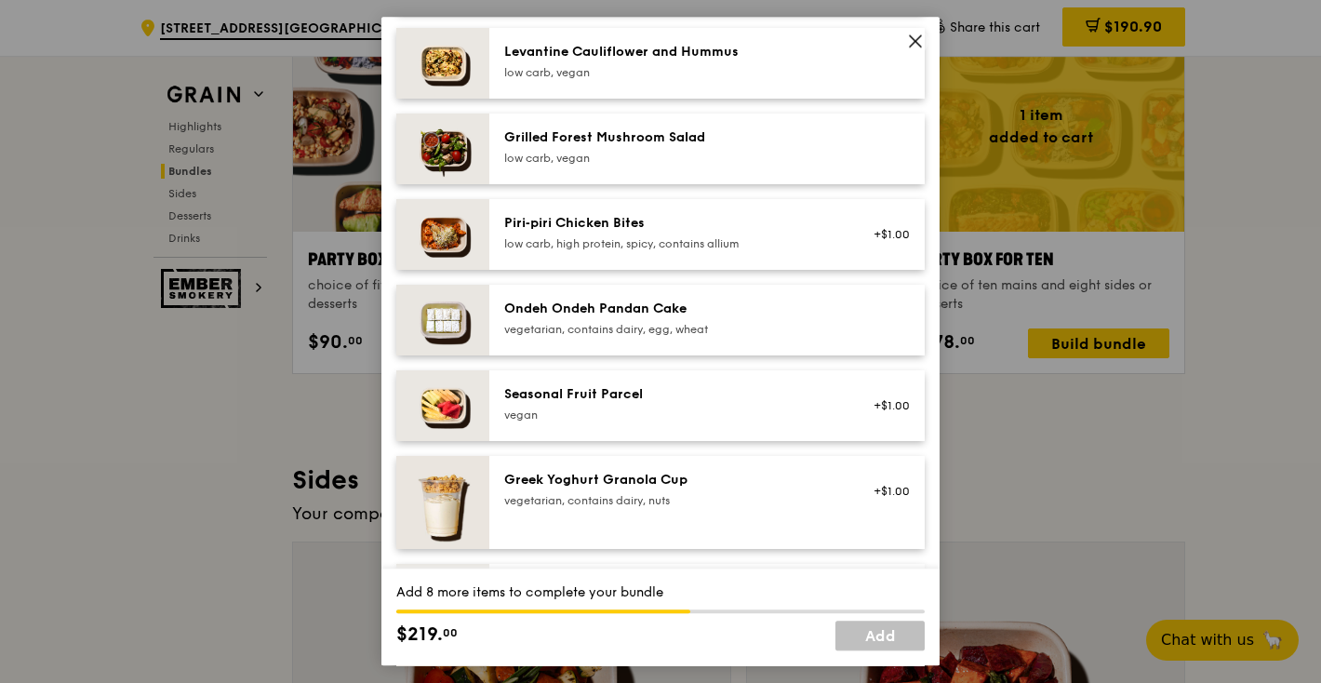
scroll to position [1204, 0]
click at [717, 402] on div "Seasonal Fruit Parcel" at bounding box center [671, 392] width 334 height 19
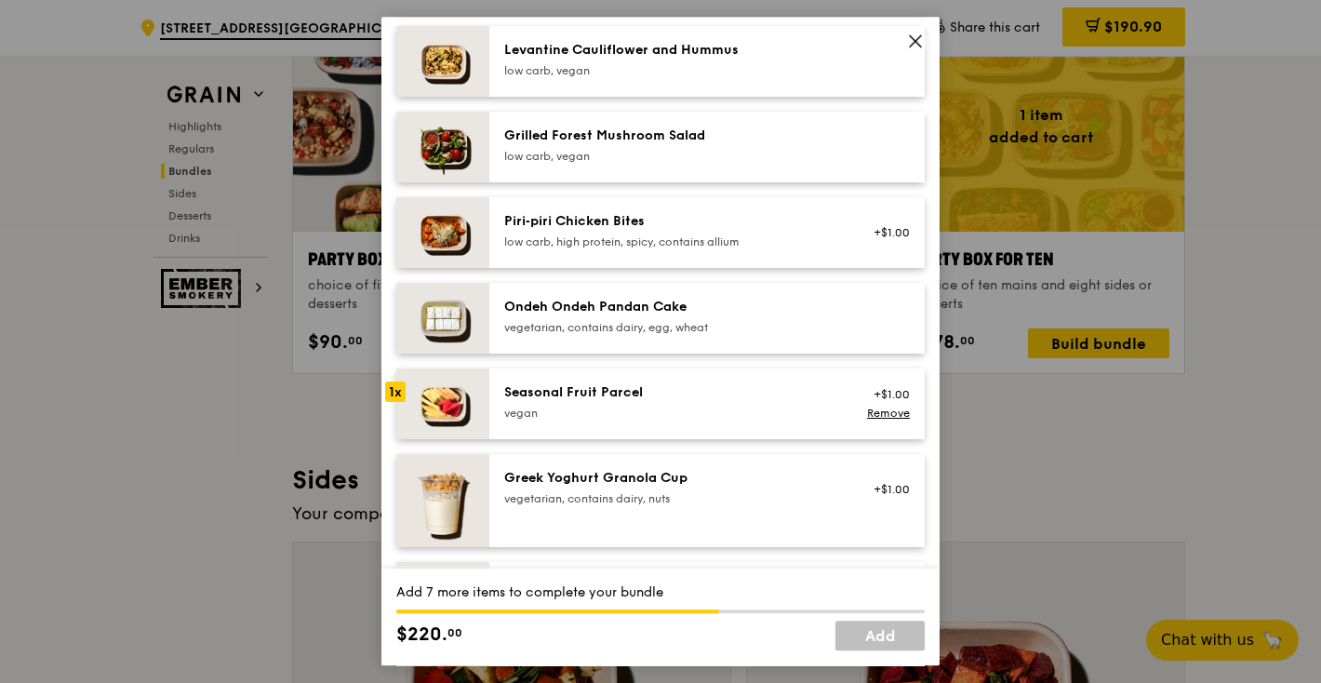
click at [717, 402] on div "Seasonal Fruit Parcel" at bounding box center [671, 392] width 334 height 19
click at [706, 335] on div "vegetarian, contains dairy, egg, wheat" at bounding box center [671, 327] width 334 height 15
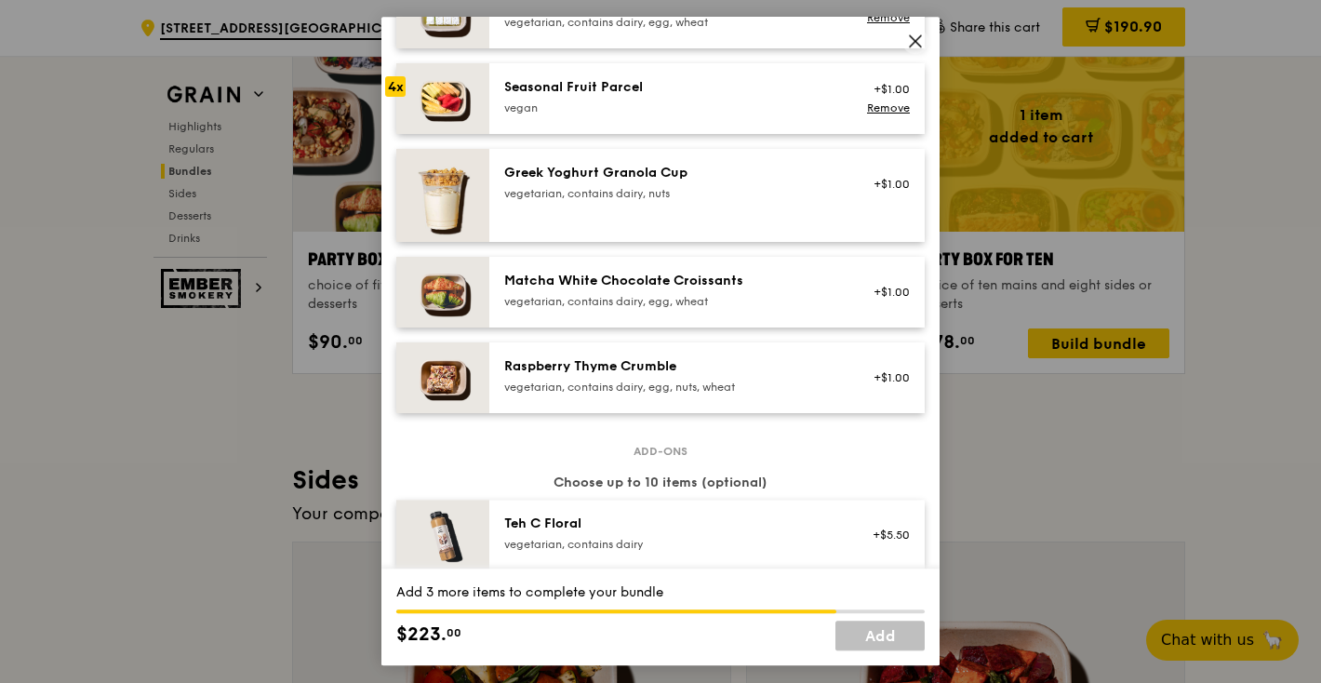
scroll to position [1511, 0]
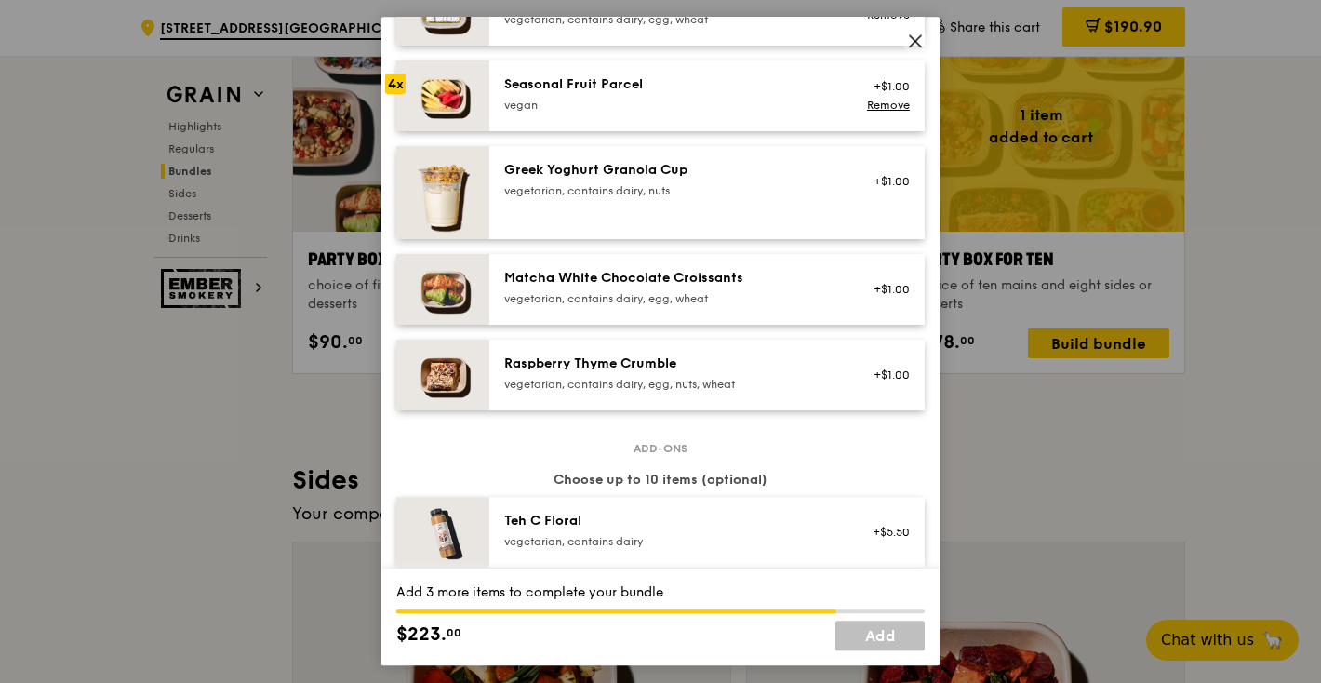
click at [706, 306] on div "vegetarian, contains dairy, egg, wheat" at bounding box center [671, 298] width 334 height 15
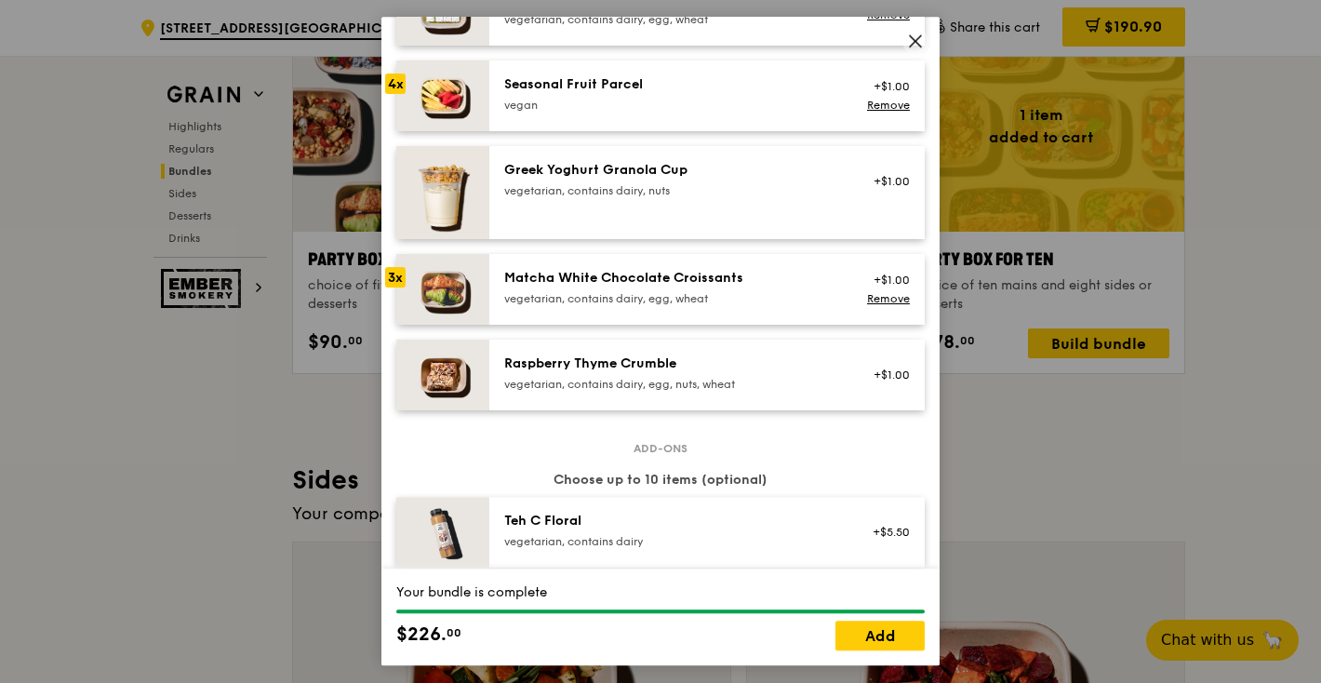
click at [706, 306] on div "vegetarian, contains dairy, egg, wheat" at bounding box center [671, 298] width 334 height 15
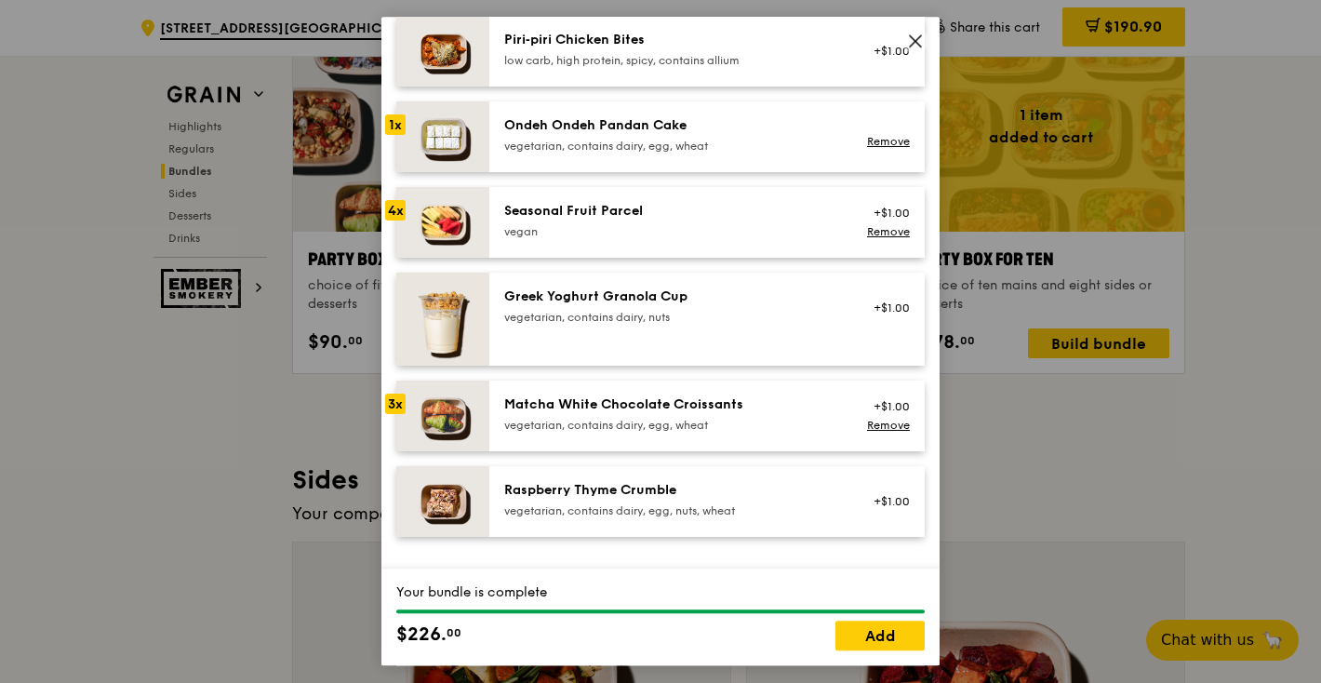
scroll to position [1297, 0]
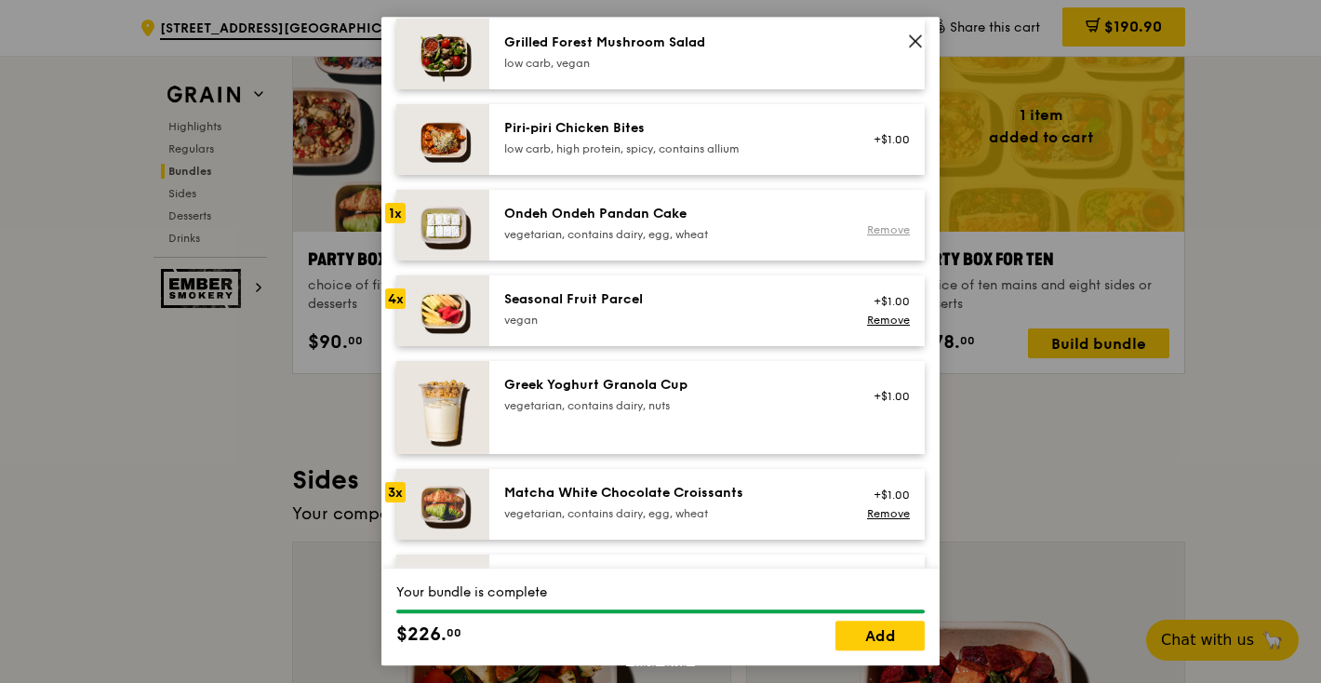
click at [891, 236] on link "Remove" at bounding box center [888, 229] width 43 height 13
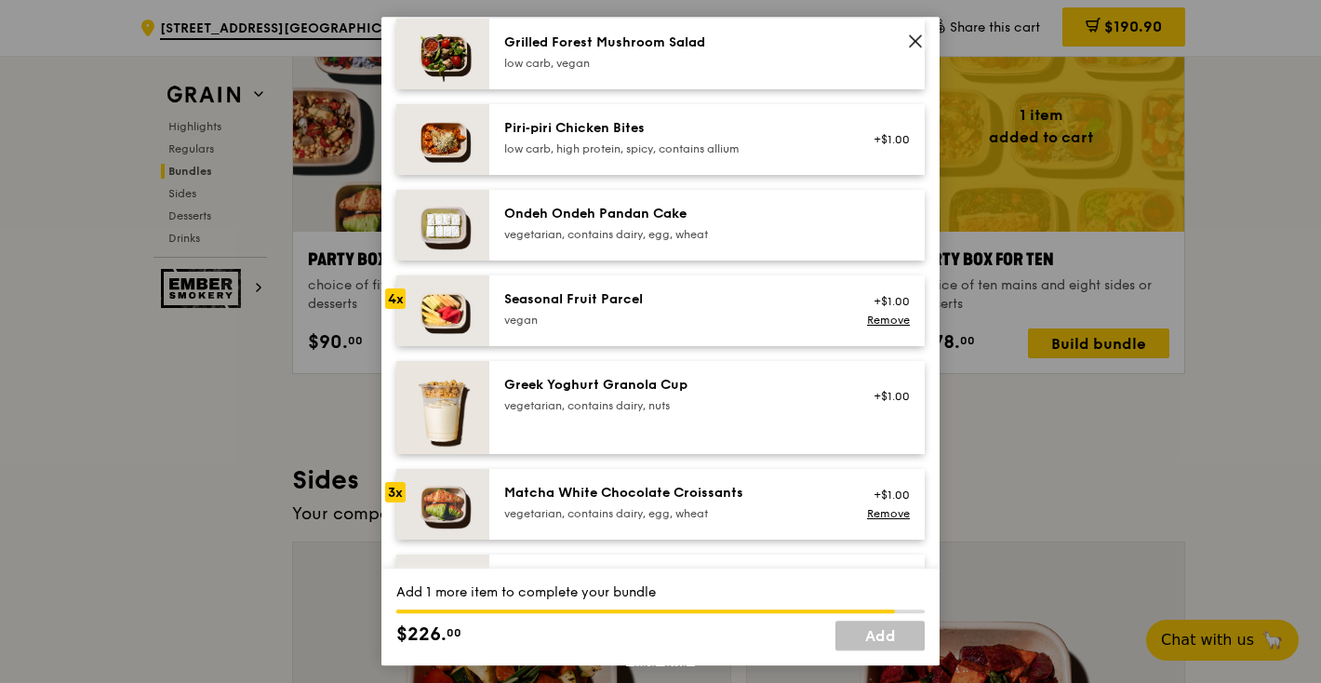
click at [726, 521] on div "vegetarian, contains dairy, egg, wheat" at bounding box center [671, 513] width 334 height 15
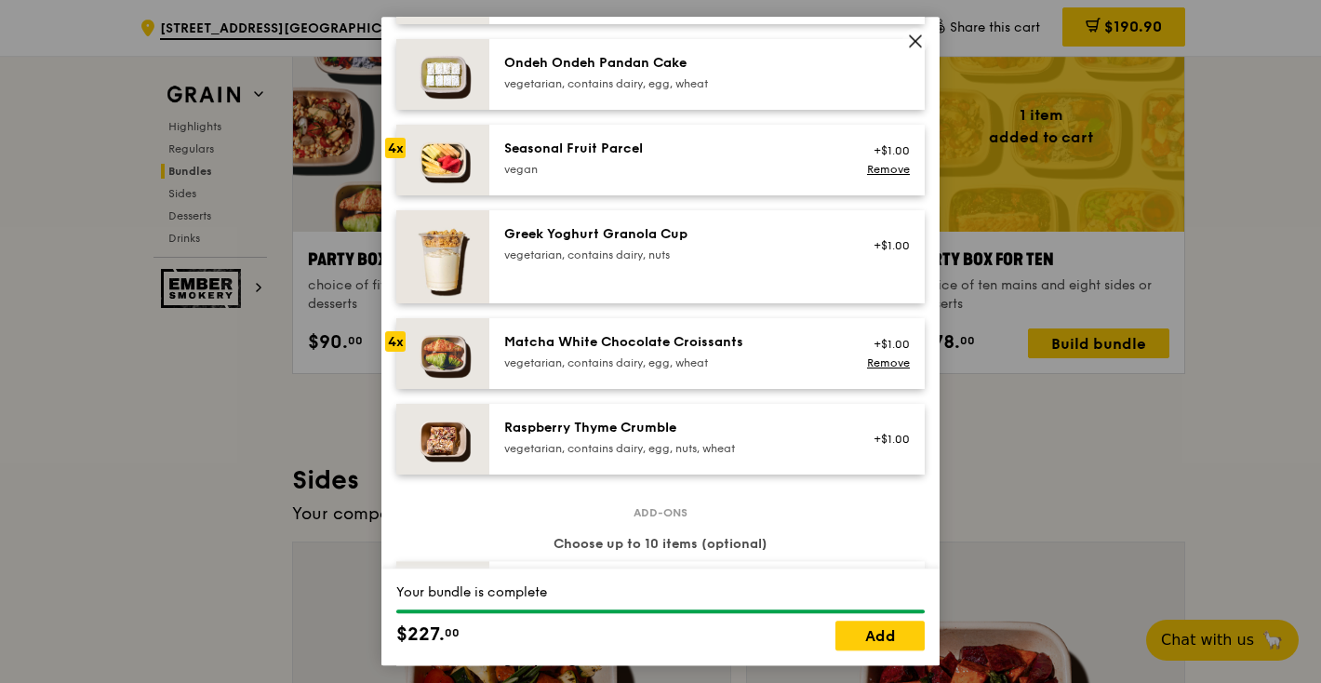
scroll to position [1449, 0]
click at [756, 454] on div "vegetarian, contains dairy, egg, nuts, wheat" at bounding box center [671, 446] width 334 height 15
click at [892, 174] on link "Remove" at bounding box center [888, 167] width 43 height 13
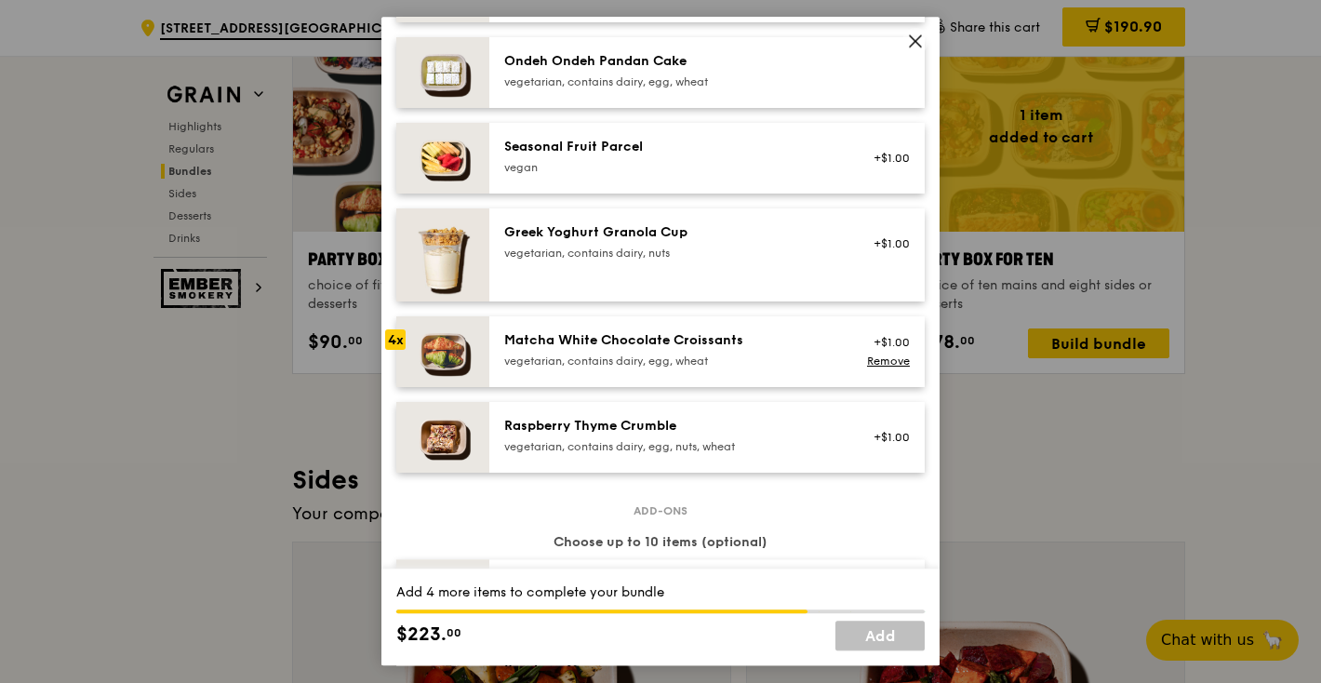
click at [710, 435] on div "Raspberry Thyme Crumble" at bounding box center [671, 426] width 334 height 19
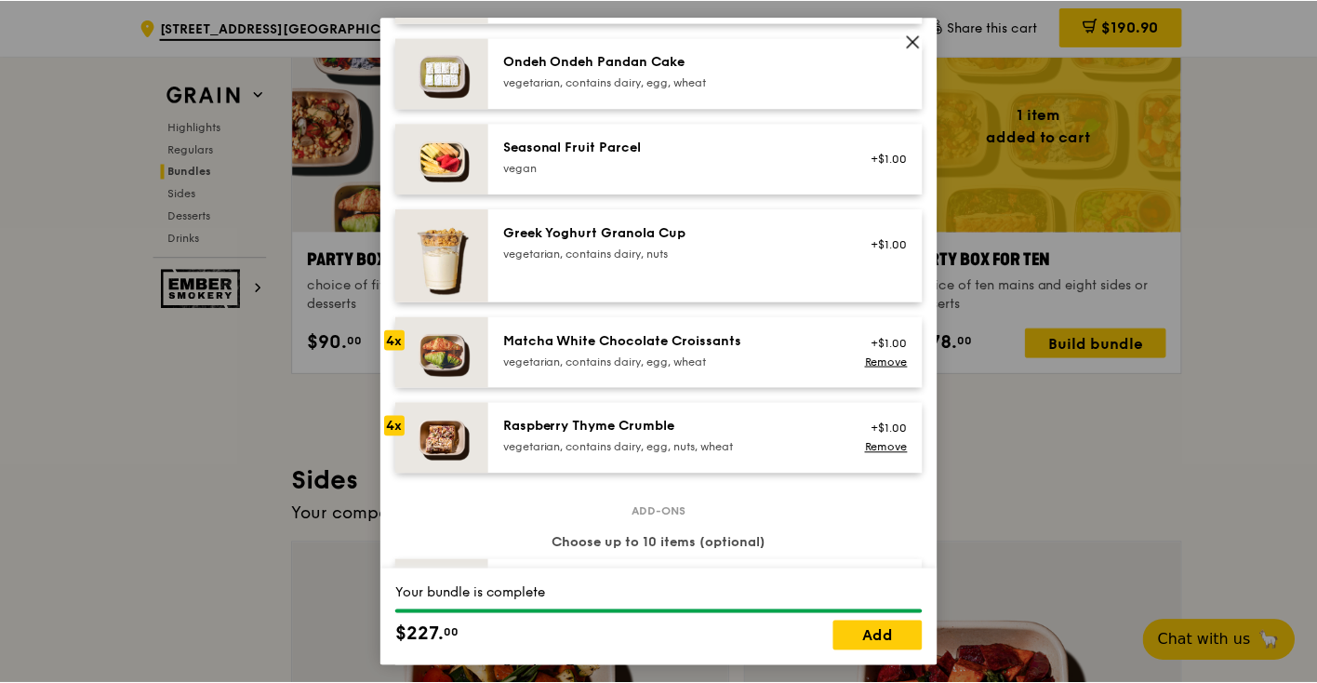
scroll to position [1571, 0]
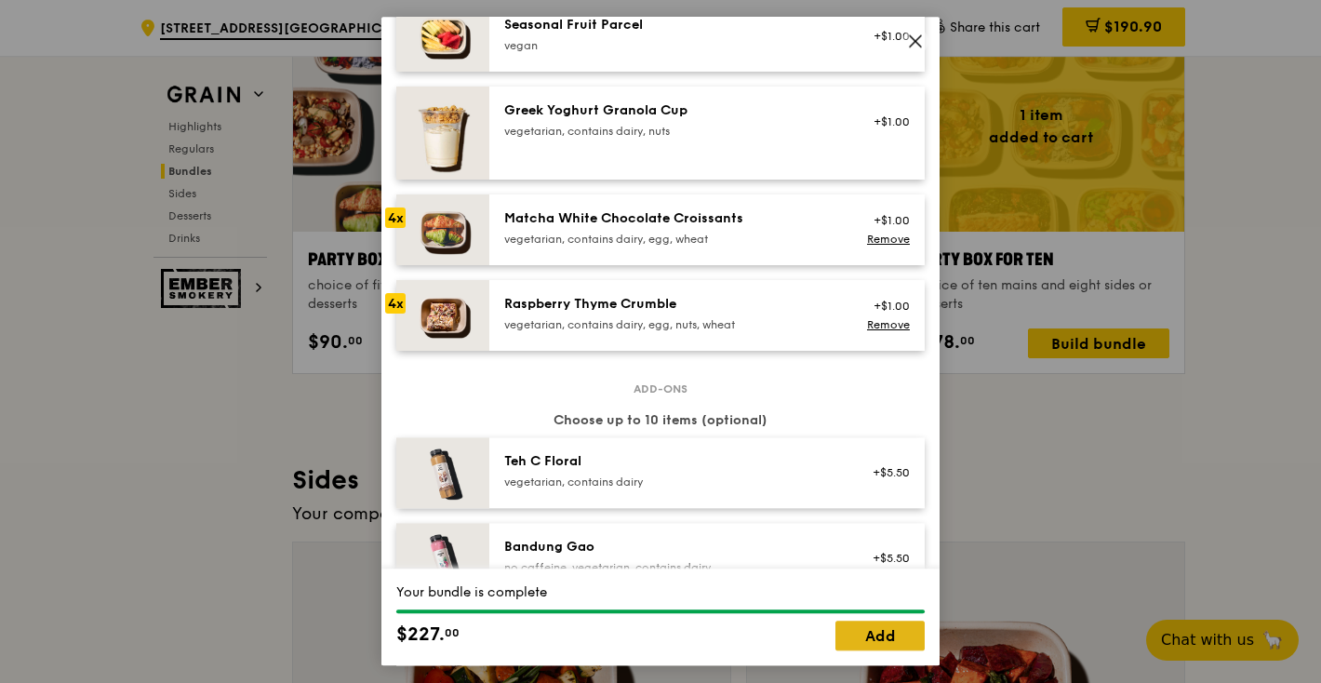
click at [881, 635] on link "Add" at bounding box center [879, 636] width 89 height 30
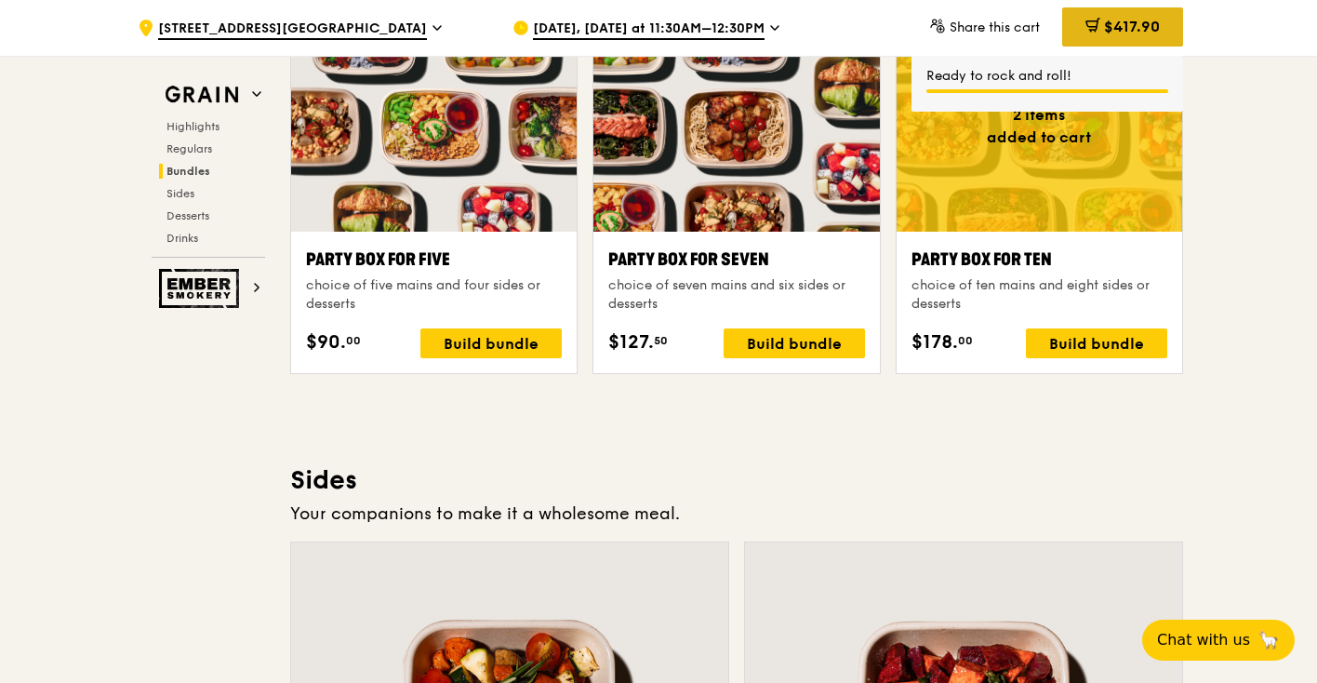
click at [1135, 30] on span "$417.90" at bounding box center [1132, 27] width 56 height 18
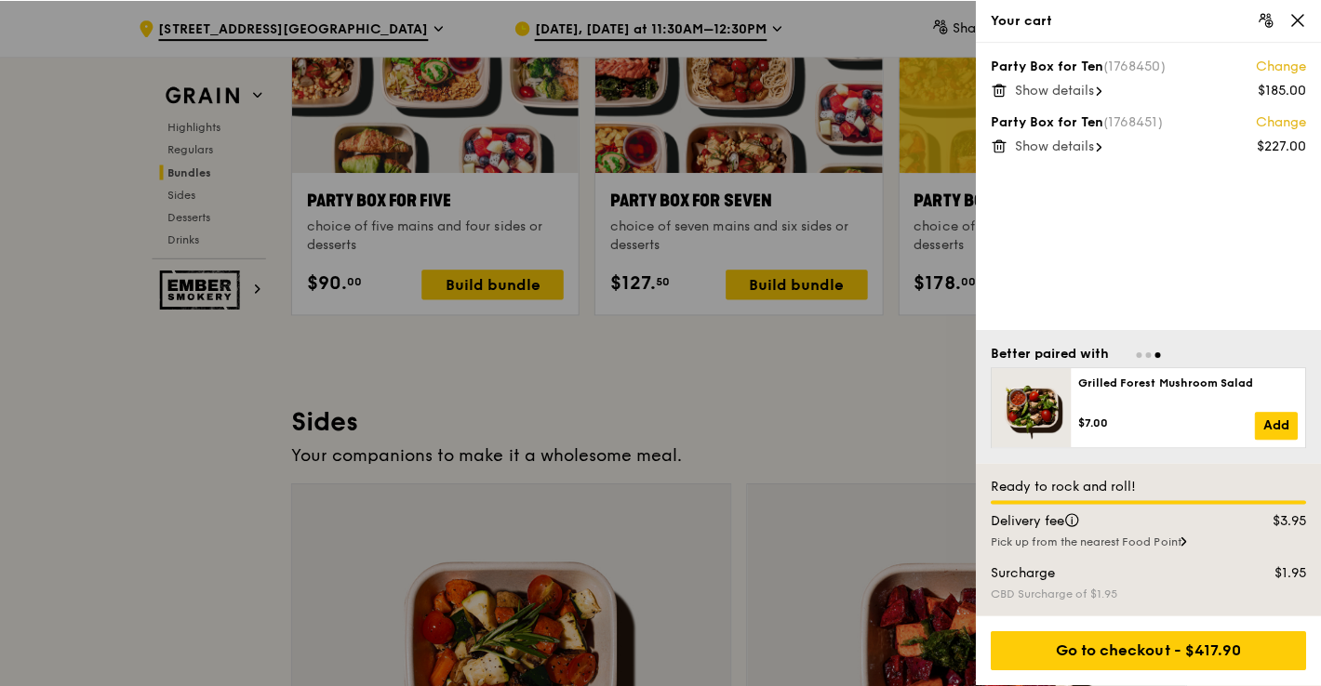
scroll to position [3795, 0]
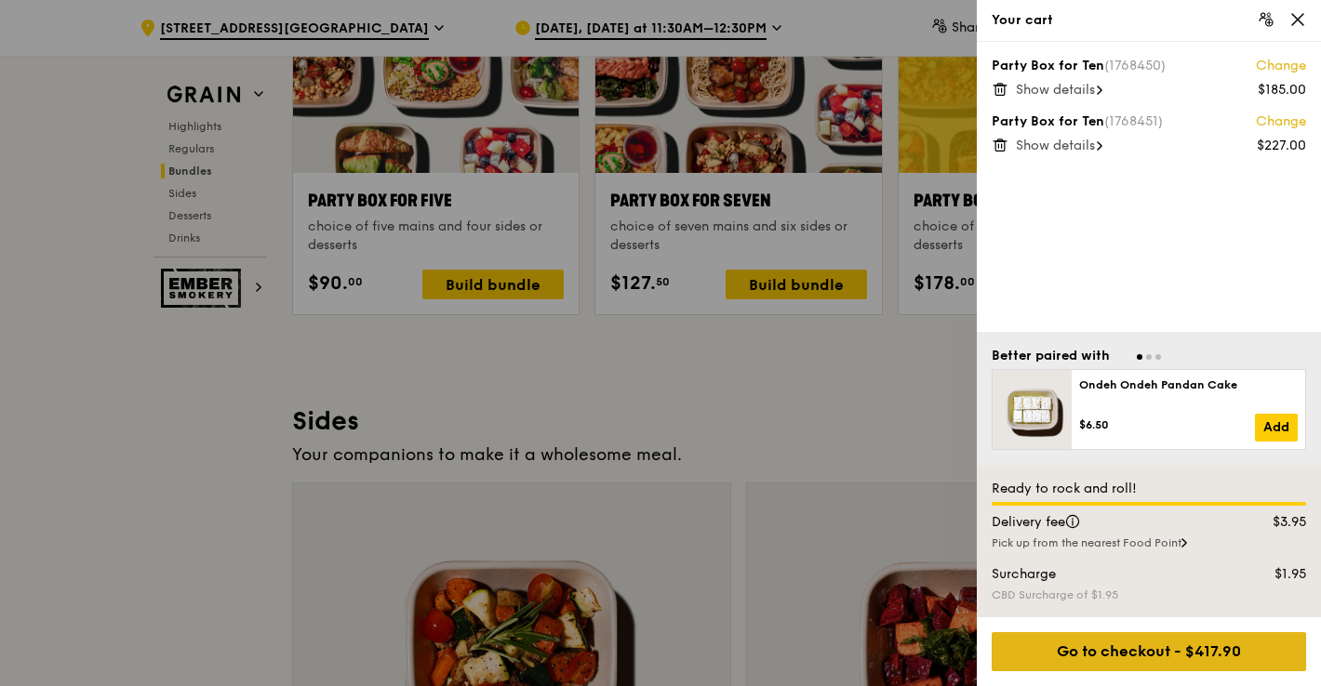
click at [1147, 650] on div "Go to checkout - $417.90" at bounding box center [1149, 651] width 314 height 39
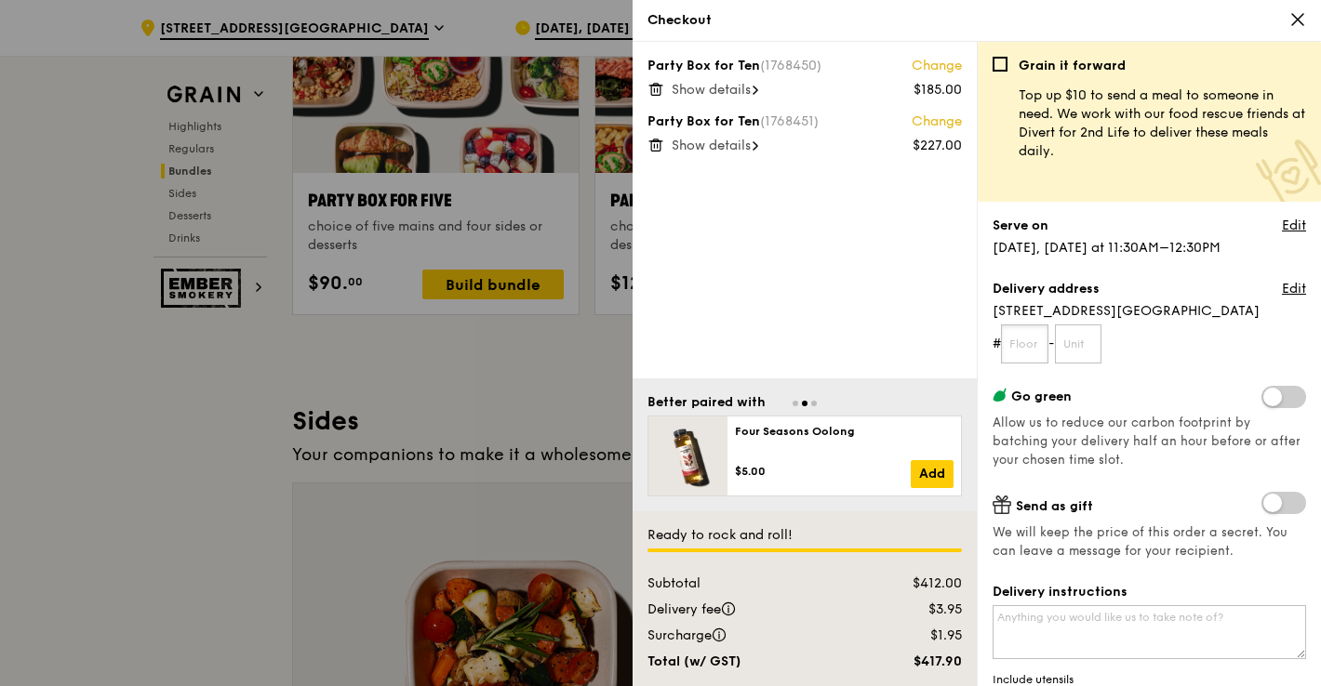
click at [1026, 346] on input "text" at bounding box center [1024, 344] width 47 height 39
type input "04"
click at [1085, 340] on input "text" at bounding box center [1078, 344] width 47 height 39
type input "02"
click at [1188, 468] on div "Go green Allow us to reduce our carbon footprint by batching your delivery half…" at bounding box center [1148, 428] width 313 height 84
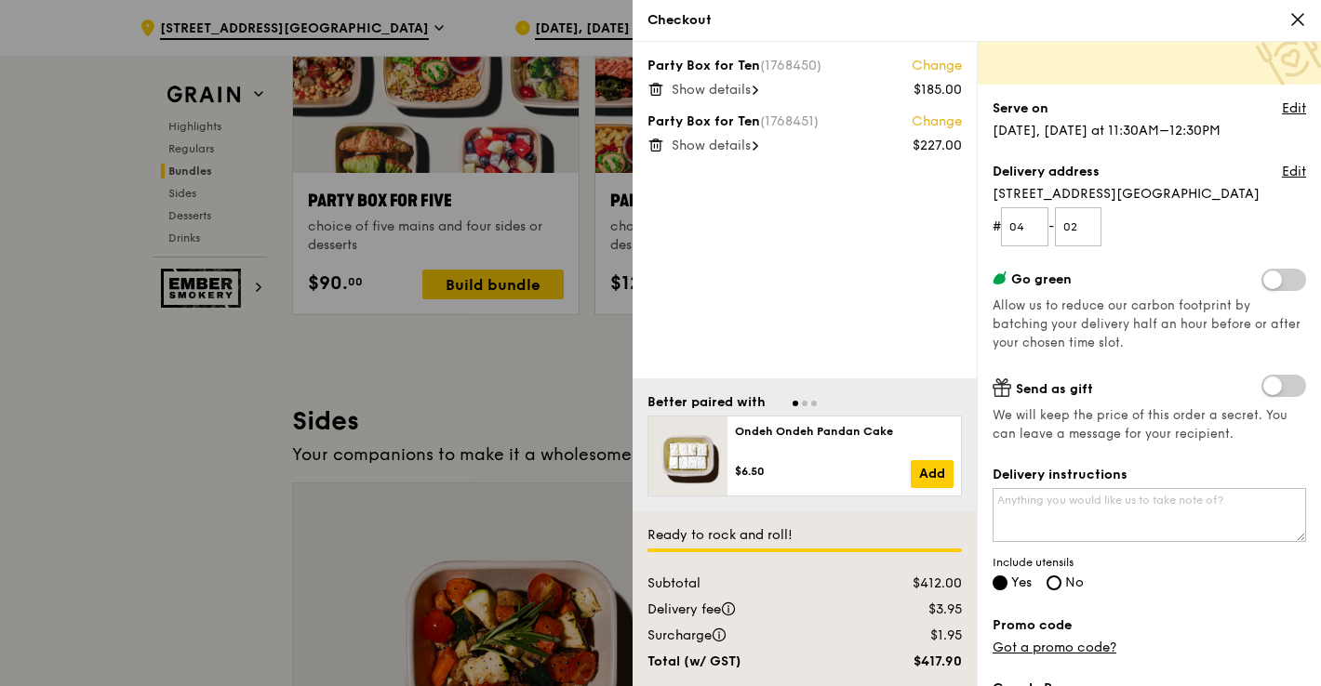
scroll to position [144, 0]
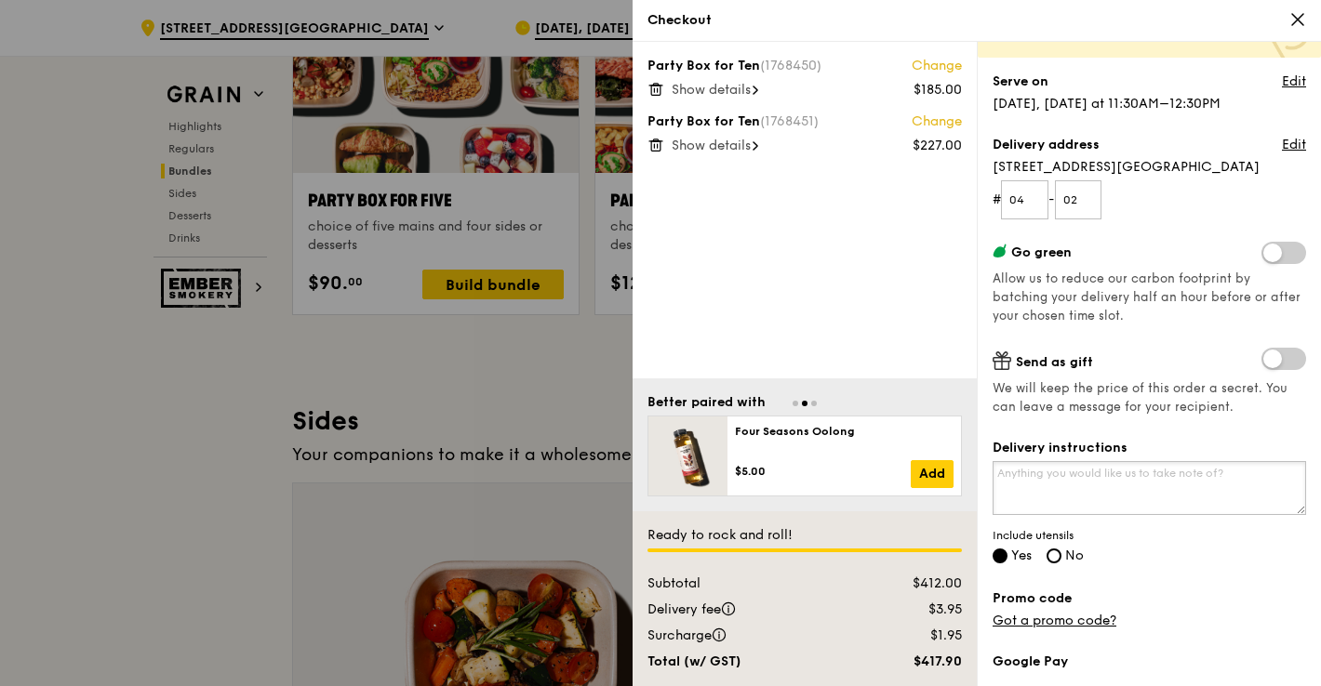
click at [1187, 487] on textarea "Delivery instructions" at bounding box center [1148, 488] width 313 height 54
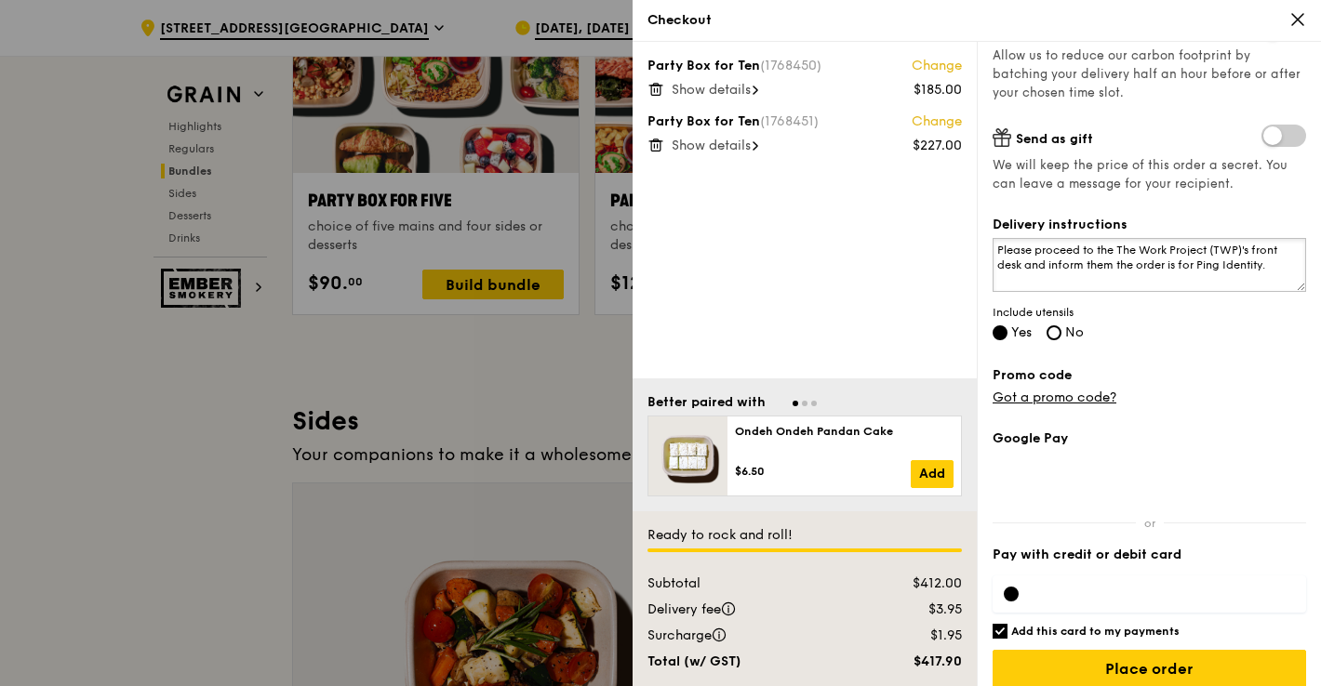
scroll to position [385, 0]
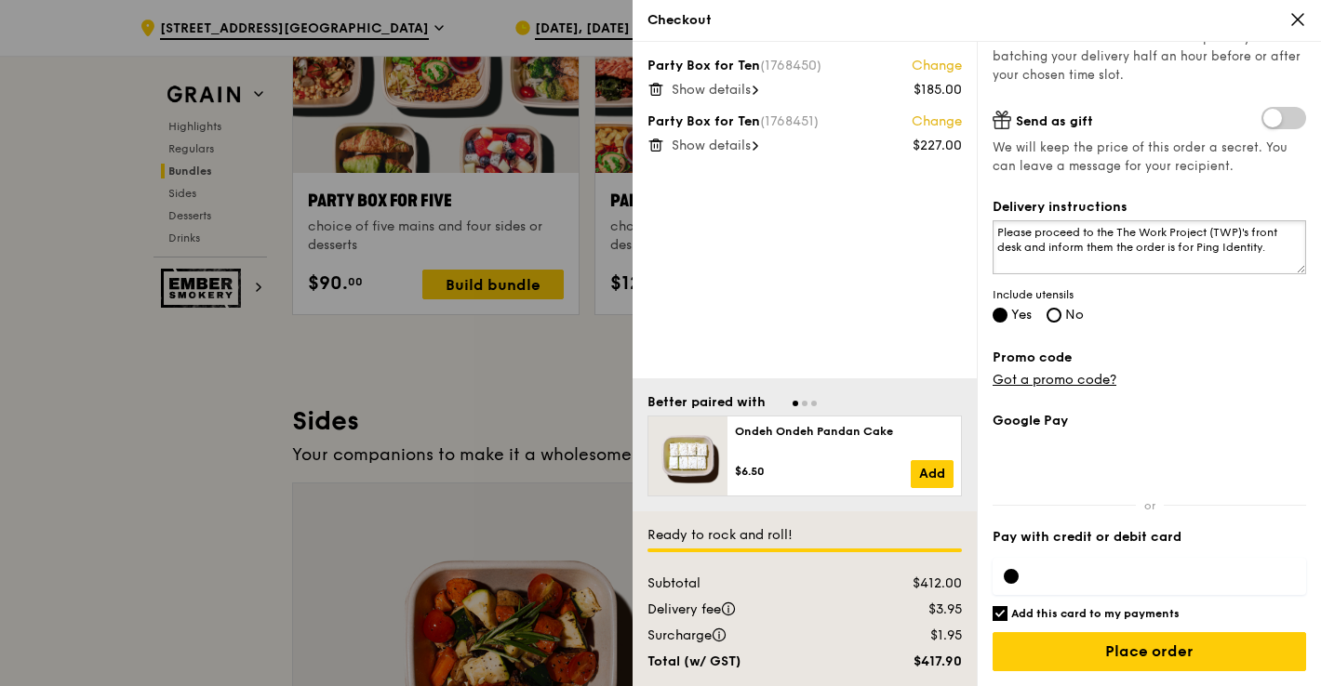
type textarea "Please proceed to the The Work Project (TWP)'s front desk and inform them the o…"
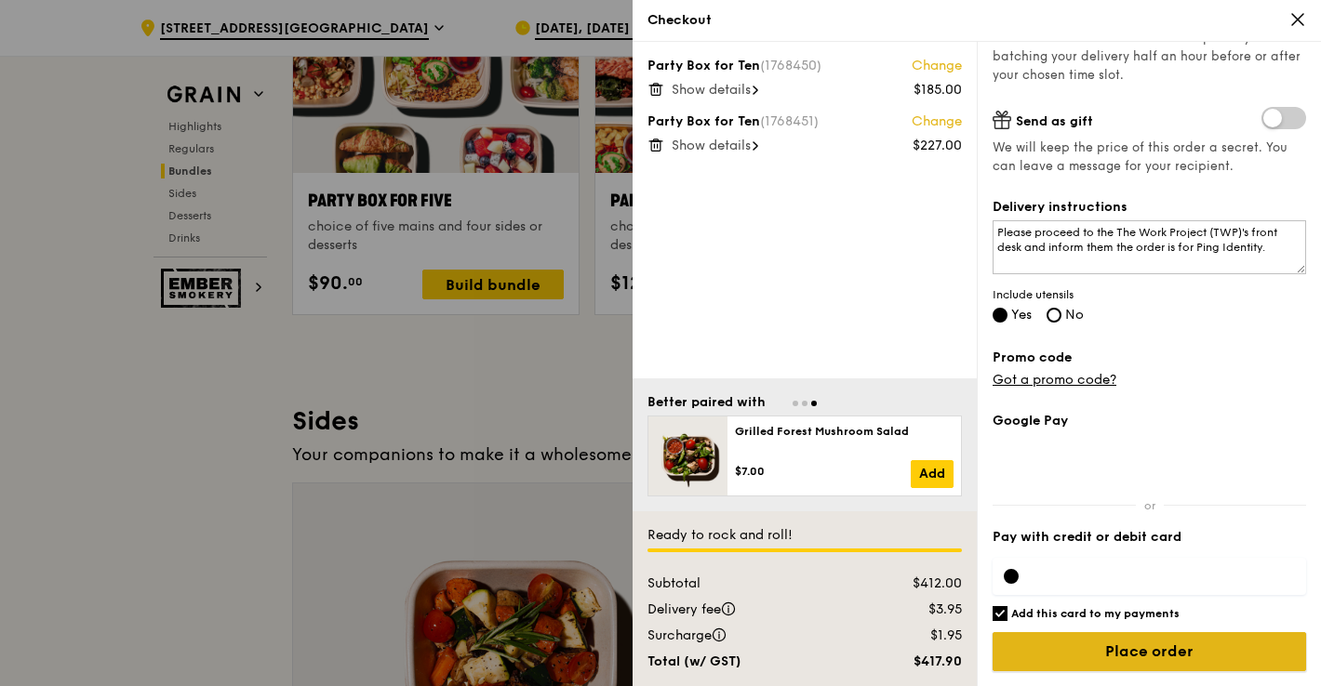
click at [1159, 651] on input "Place order" at bounding box center [1148, 651] width 313 height 39
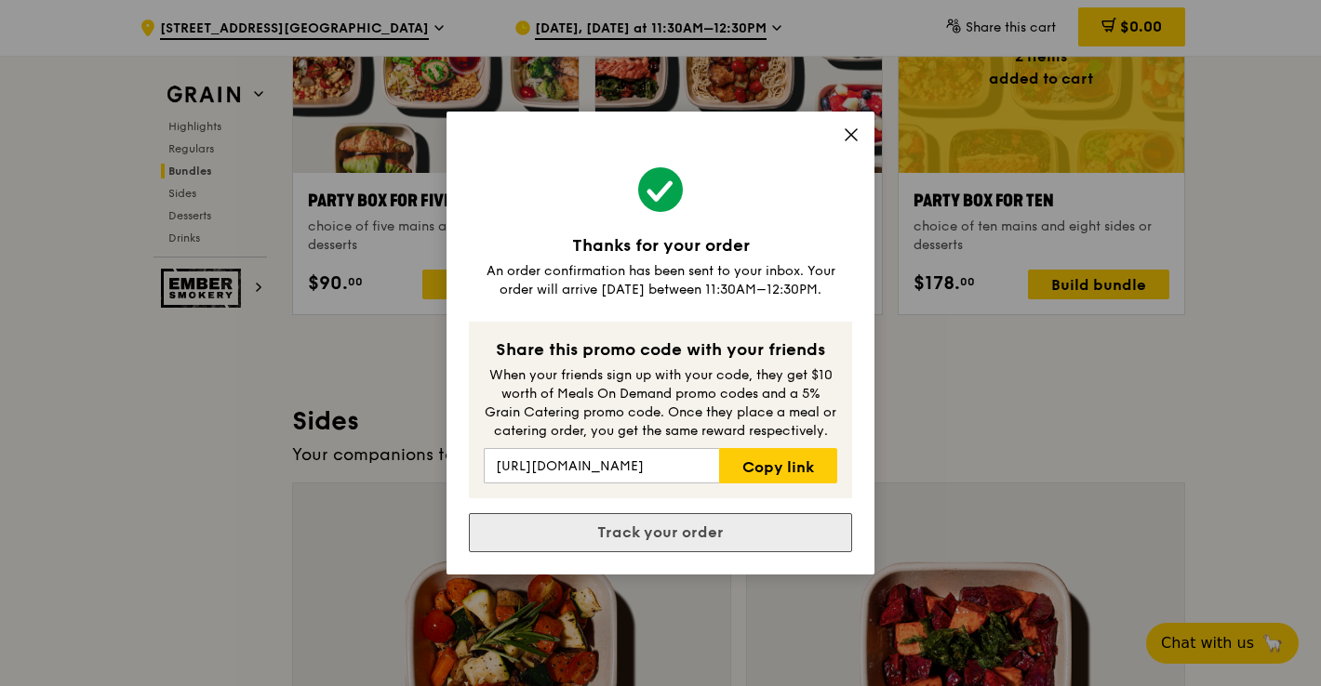
click at [651, 532] on link "Track your order" at bounding box center [660, 532] width 383 height 39
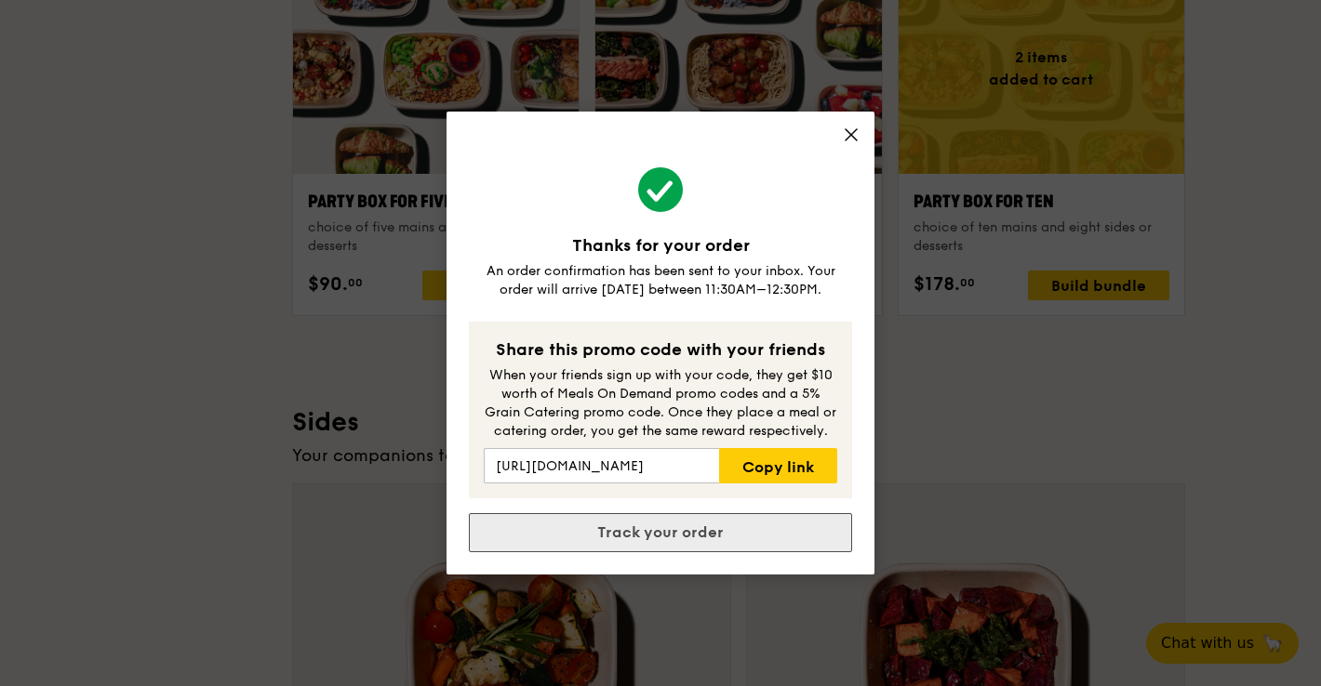
scroll to position [0, 0]
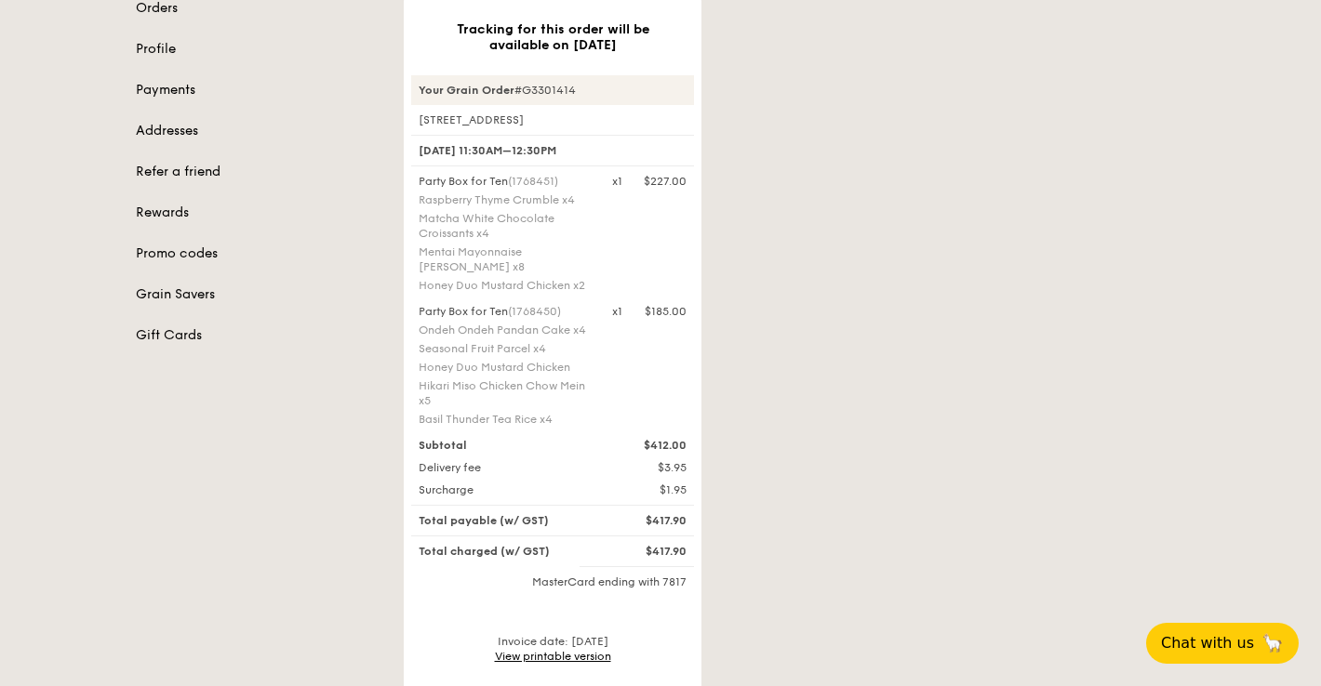
scroll to position [197, 0]
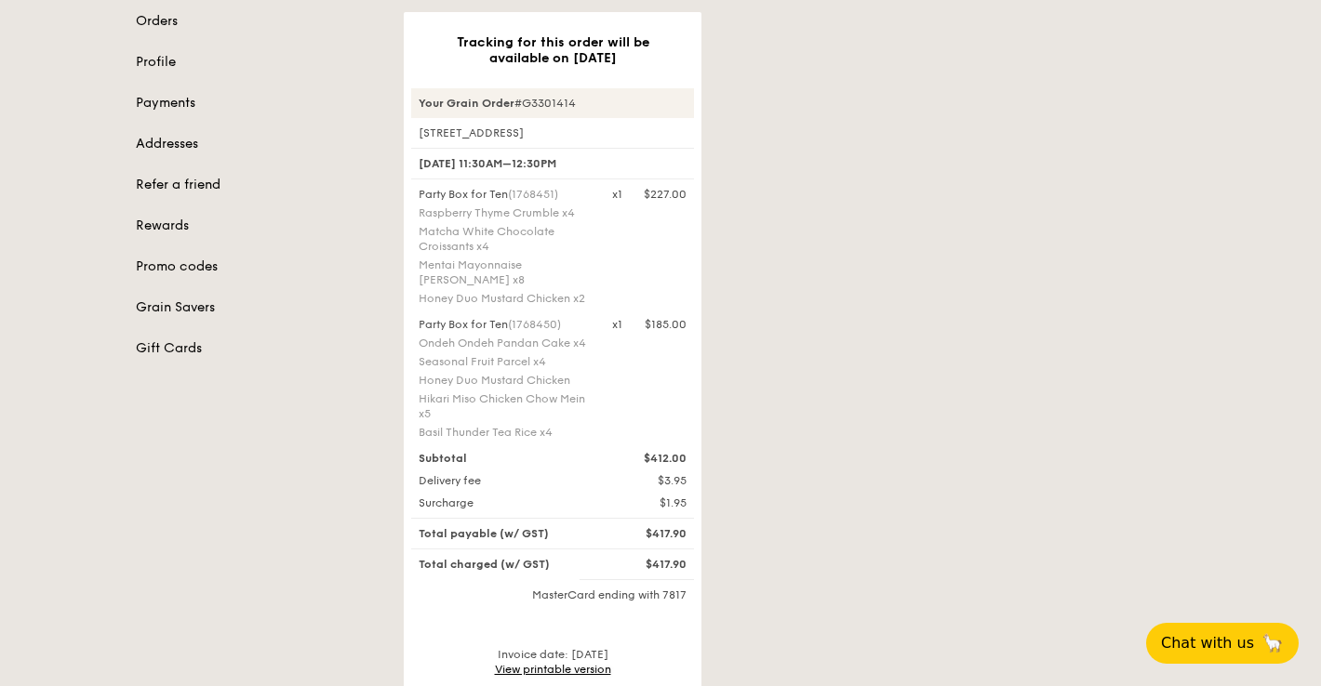
click at [582, 670] on link "View printable version" at bounding box center [553, 669] width 116 height 13
